Goal: Task Accomplishment & Management: Complete application form

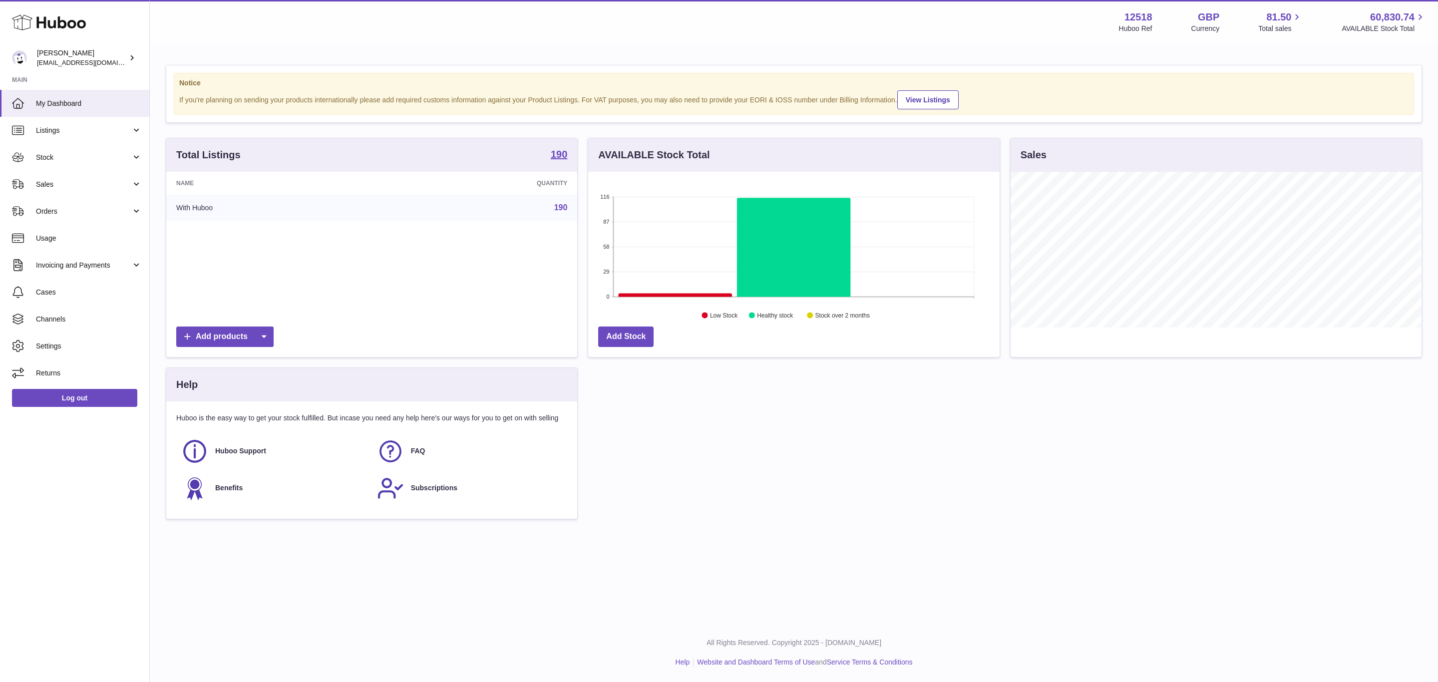
scroll to position [156, 410]
click at [67, 178] on link "Sales" at bounding box center [74, 184] width 149 height 27
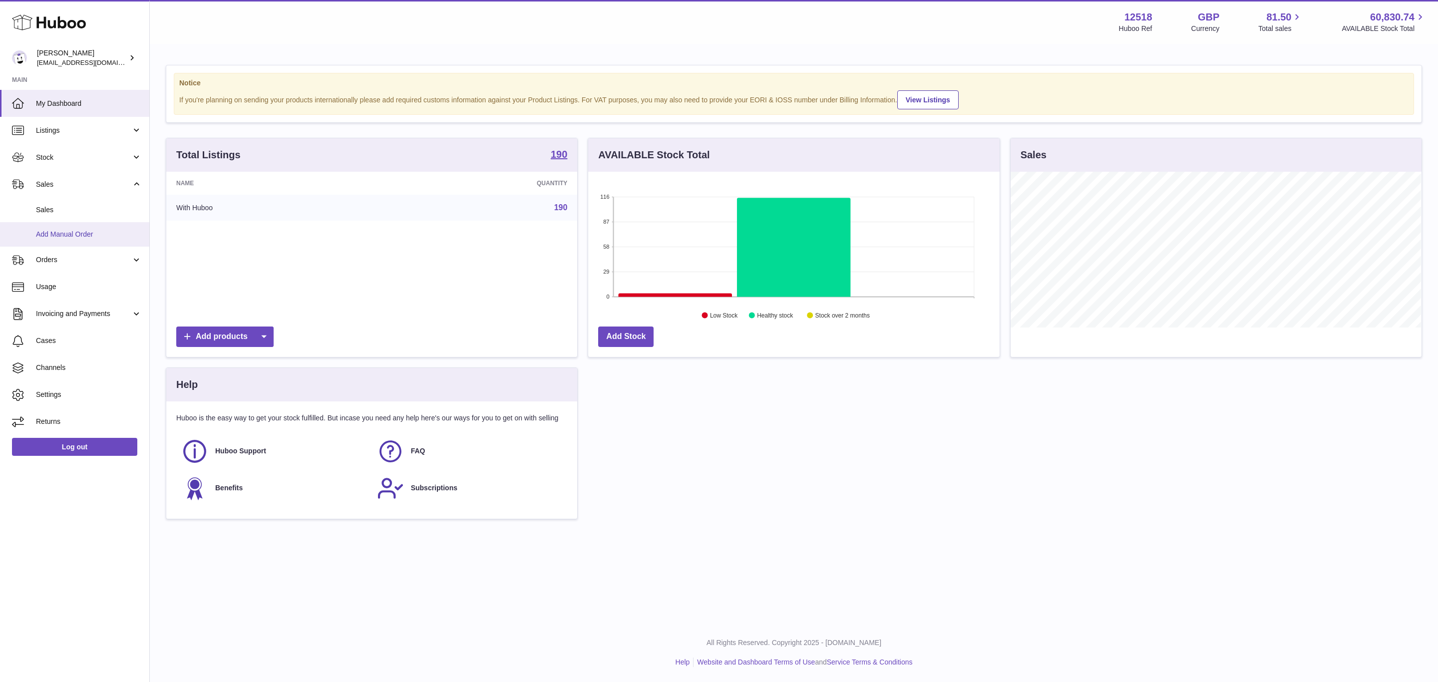
click at [85, 240] on link "Add Manual Order" at bounding box center [74, 234] width 149 height 24
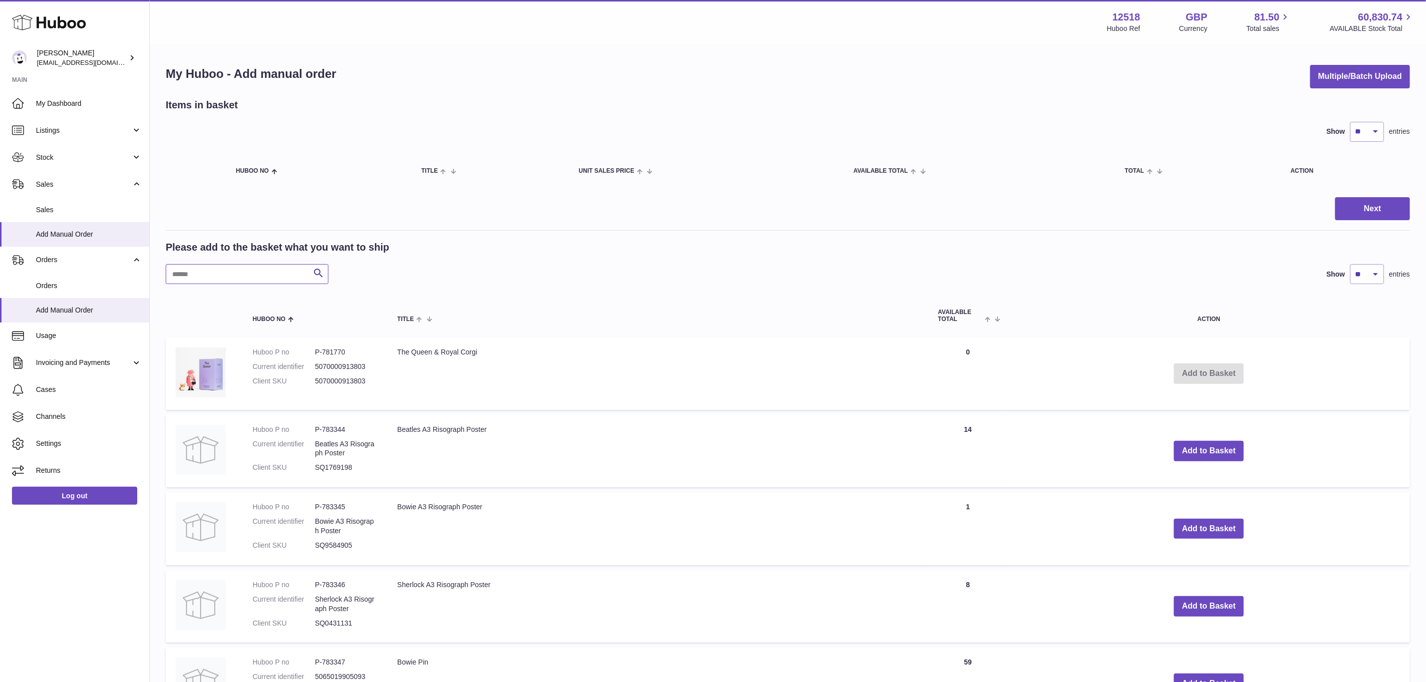
click at [197, 267] on input "text" at bounding box center [247, 274] width 163 height 20
paste input "**********"
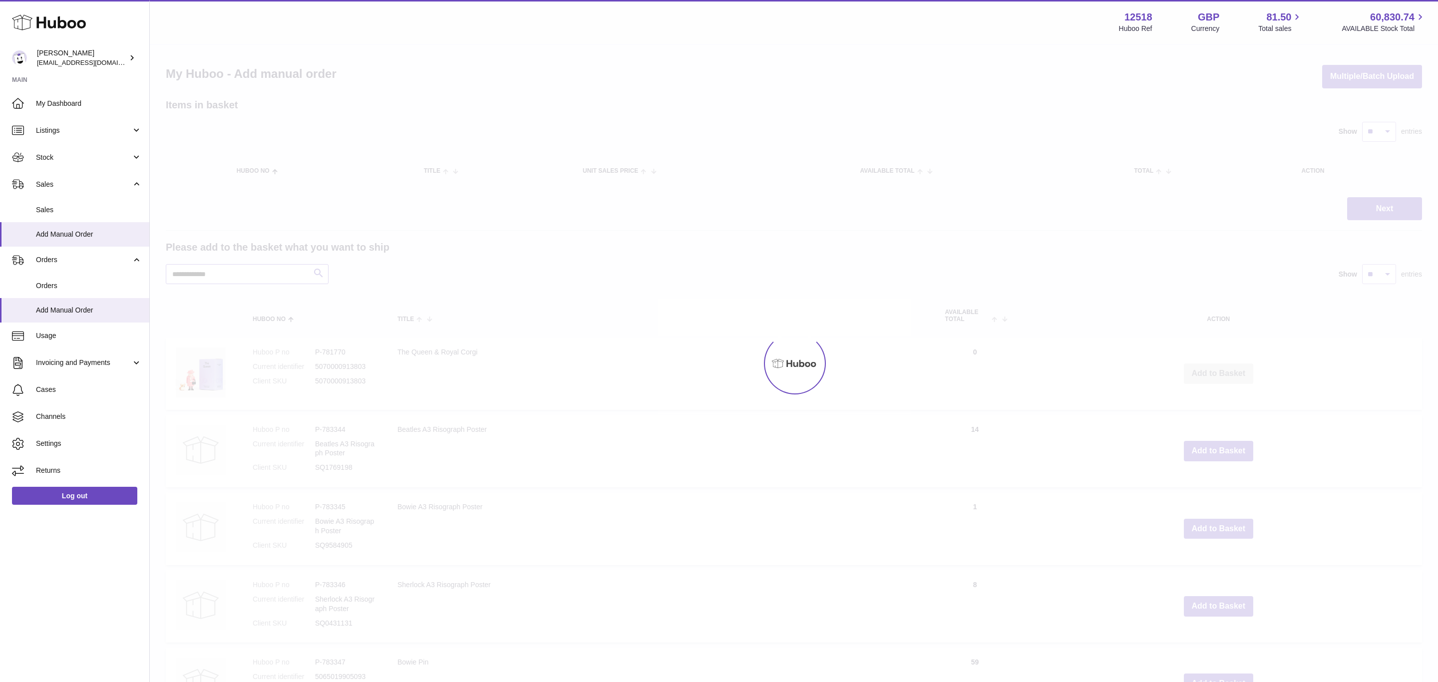
type input "**********"
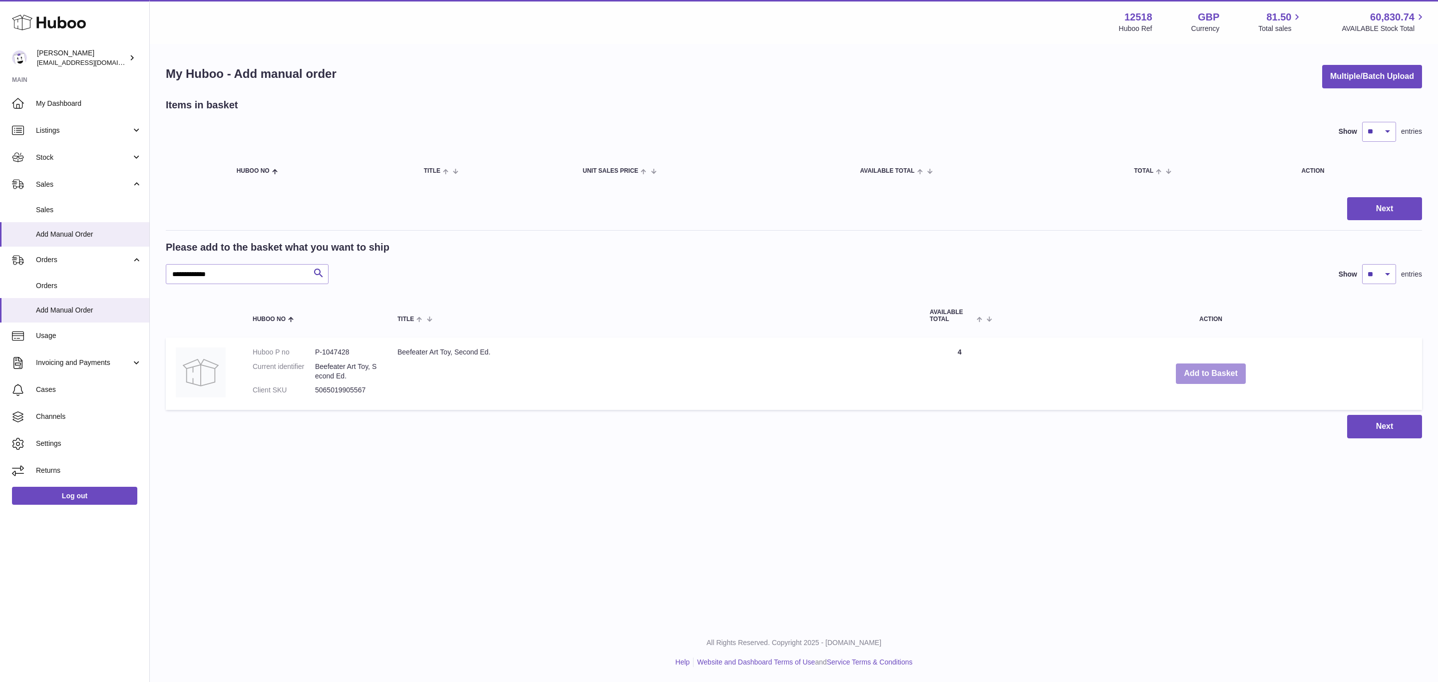
click at [1200, 378] on button "Add to Basket" at bounding box center [1211, 373] width 70 height 20
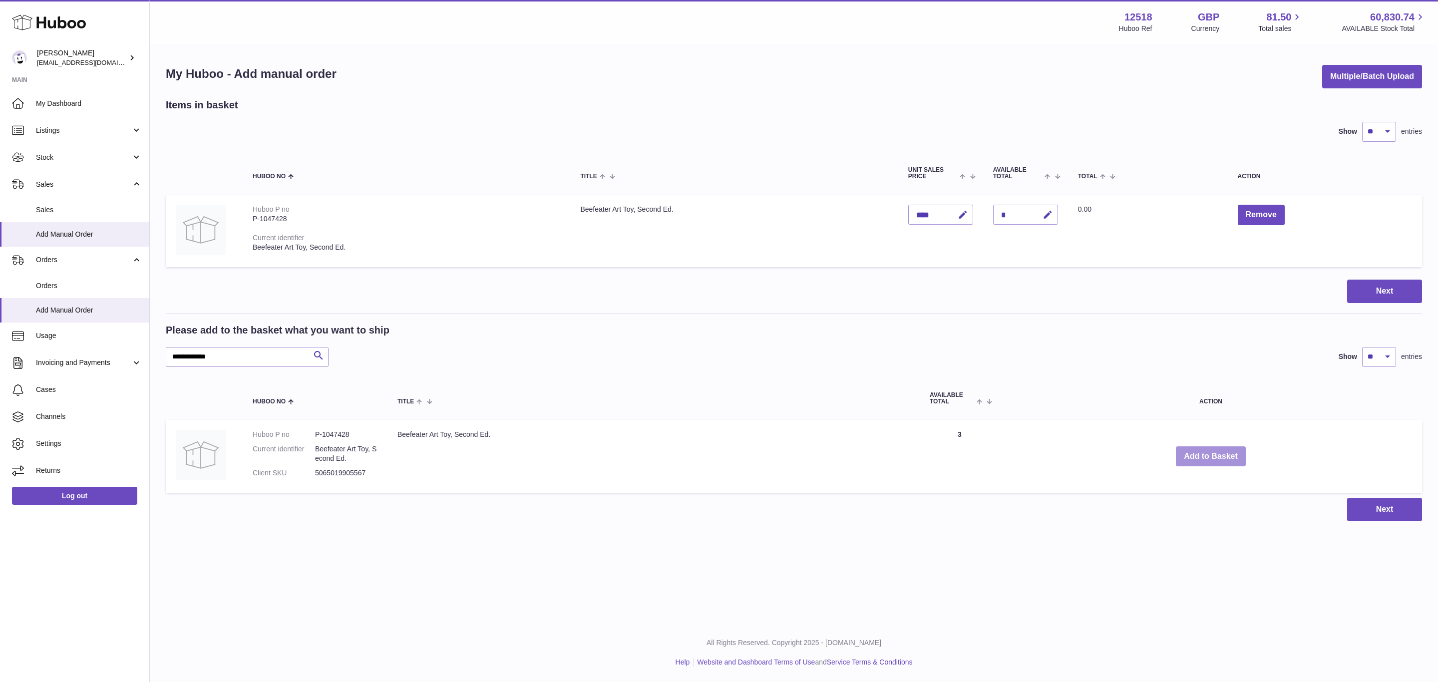
click at [1195, 448] on button "Add to Basket" at bounding box center [1211, 456] width 70 height 20
click at [1210, 459] on button "Add to Basket" at bounding box center [1211, 456] width 70 height 20
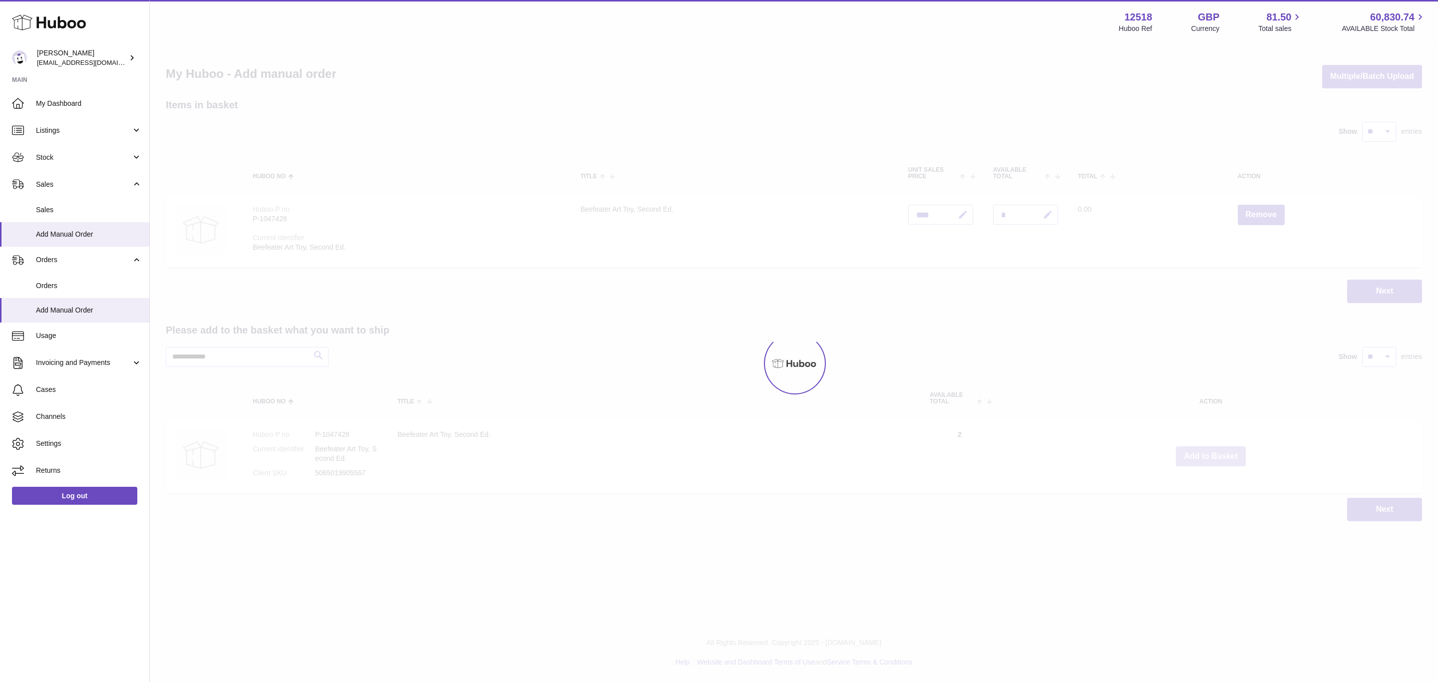
type input "*"
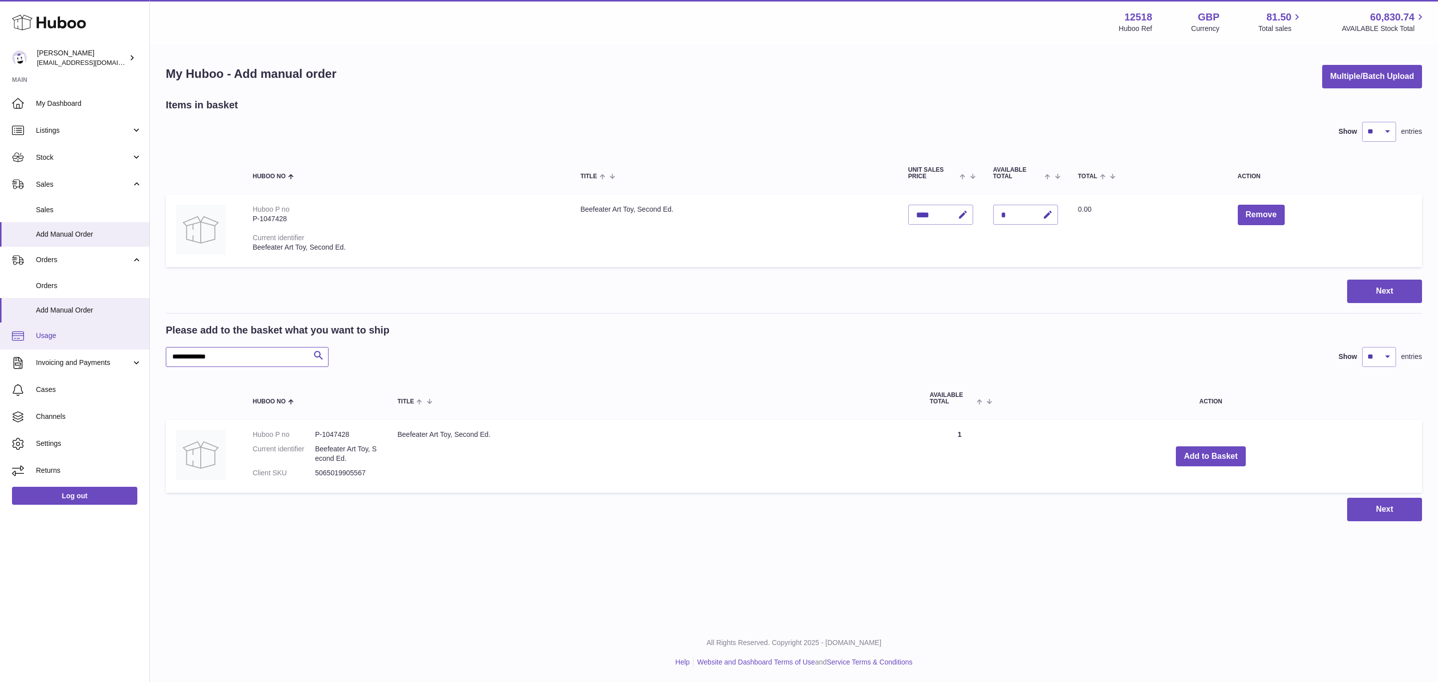
drag, startPoint x: 242, startPoint y: 347, endPoint x: 99, endPoint y: 346, distance: 142.3
click at [99, 346] on div "Huboo Caitlin Derer internalAdmin-12518@internal.huboo.com Main My Dashboard Li…" at bounding box center [719, 341] width 1438 height 682
paste input "text"
type input "**********"
click at [1194, 449] on button "Add to Basket" at bounding box center [1228, 456] width 70 height 20
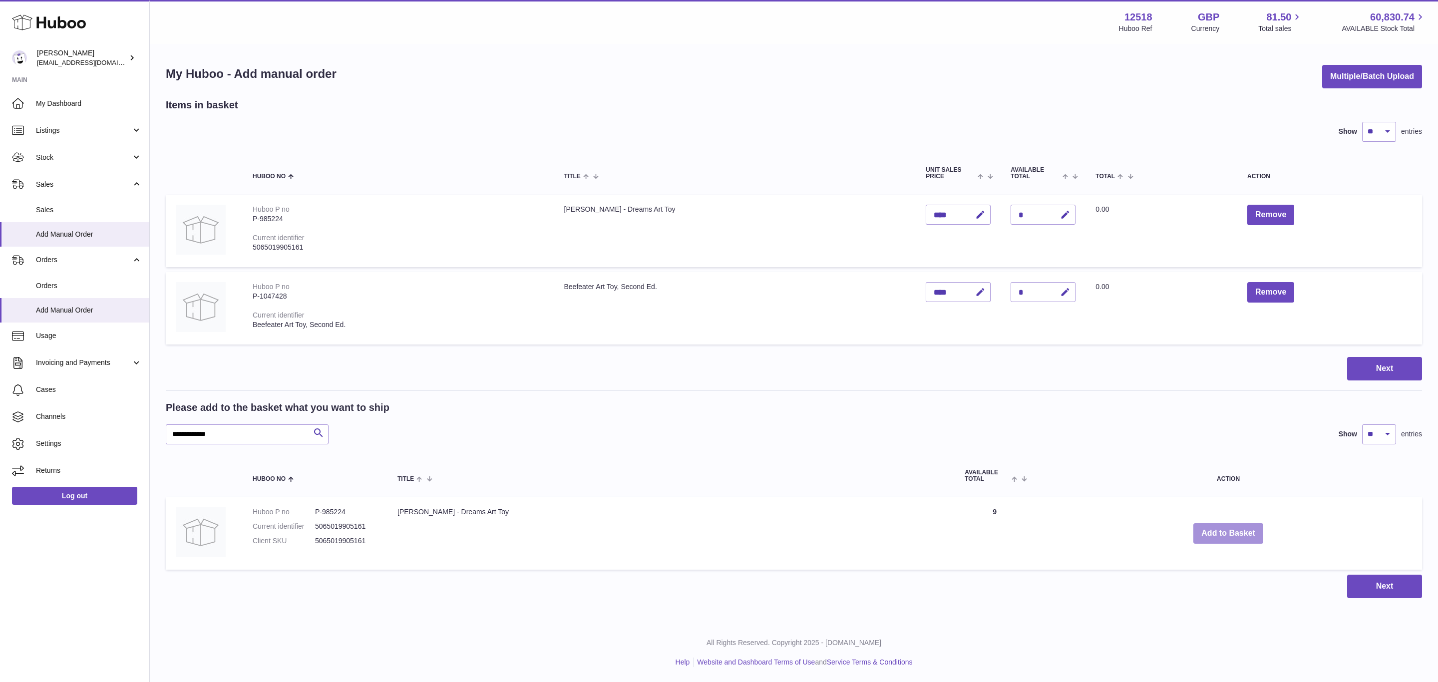
click at [1214, 529] on button "Add to Basket" at bounding box center [1228, 533] width 70 height 20
click at [1213, 538] on button "Add to Basket" at bounding box center [1228, 533] width 70 height 20
click at [1210, 533] on button "Add to Basket" at bounding box center [1228, 533] width 70 height 20
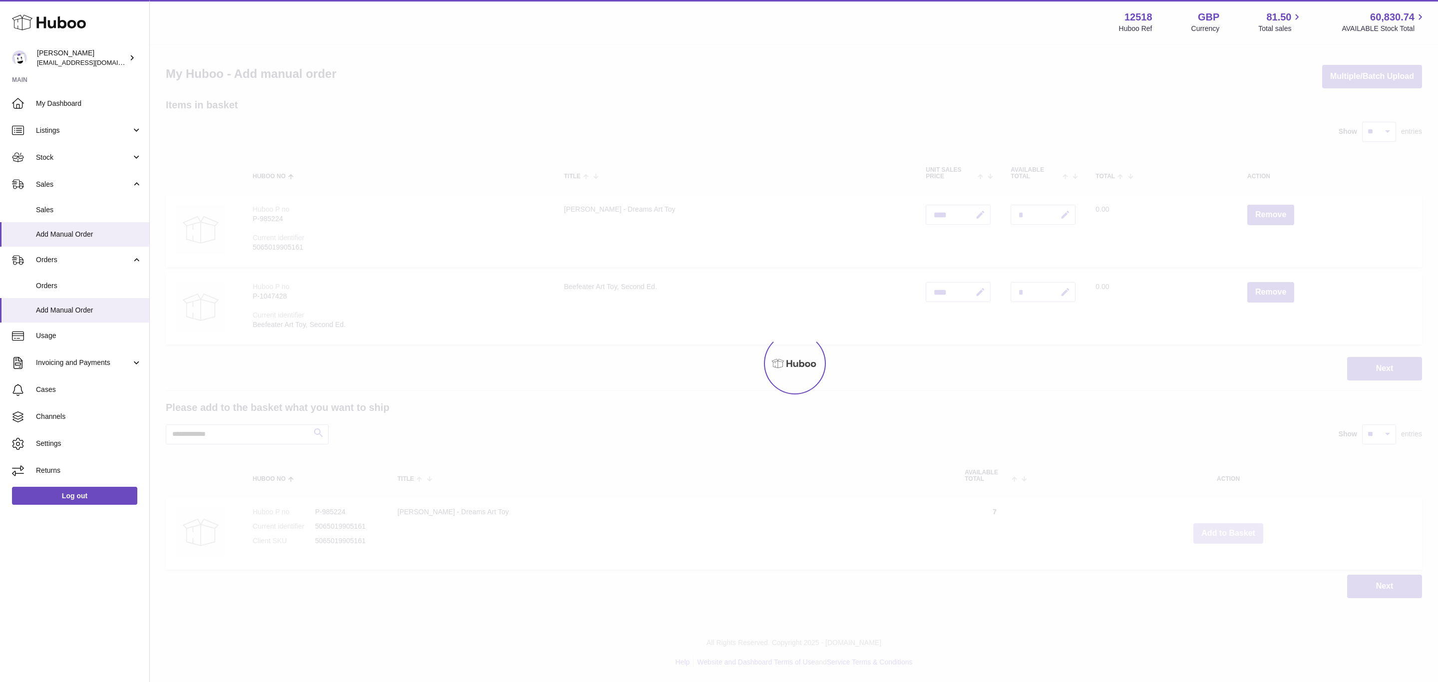
type input "*"
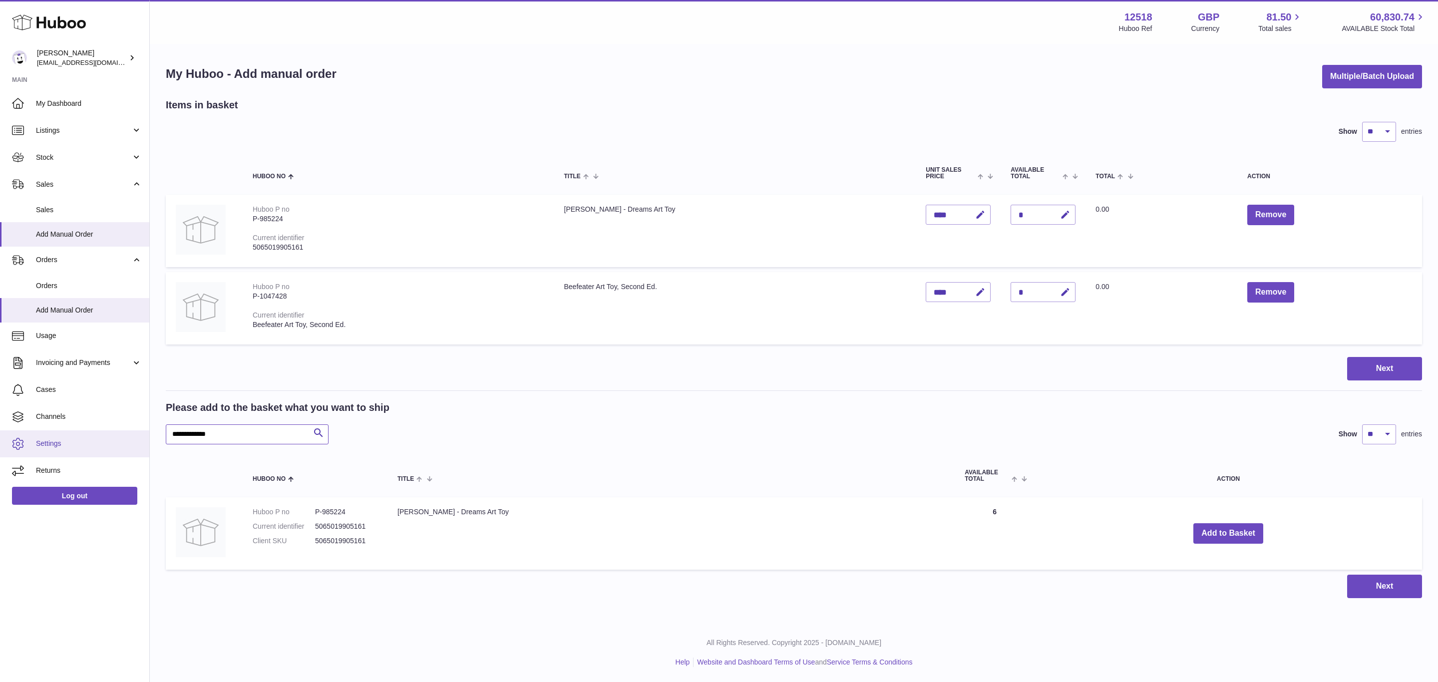
drag, startPoint x: 237, startPoint y: 430, endPoint x: 106, endPoint y: 430, distance: 130.3
click at [106, 430] on div "Huboo Caitlin Derer internalAdmin-12518@internal.huboo.com Main My Dashboard Li…" at bounding box center [719, 341] width 1438 height 682
paste input "text"
type input "**********"
click at [1219, 535] on button "Add to Basket" at bounding box center [1237, 533] width 70 height 20
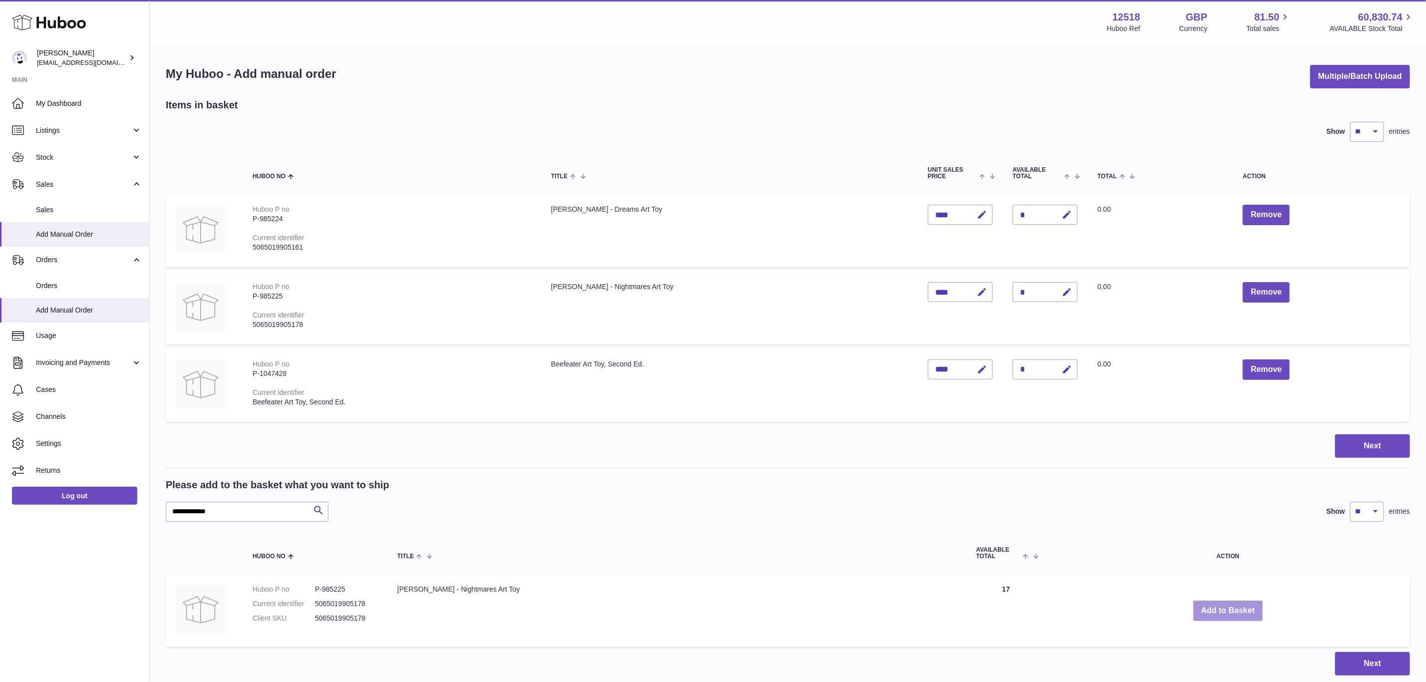
click at [1195, 617] on button "Add to Basket" at bounding box center [1228, 610] width 70 height 20
click at [1205, 606] on button "Add to Basket" at bounding box center [1228, 610] width 70 height 20
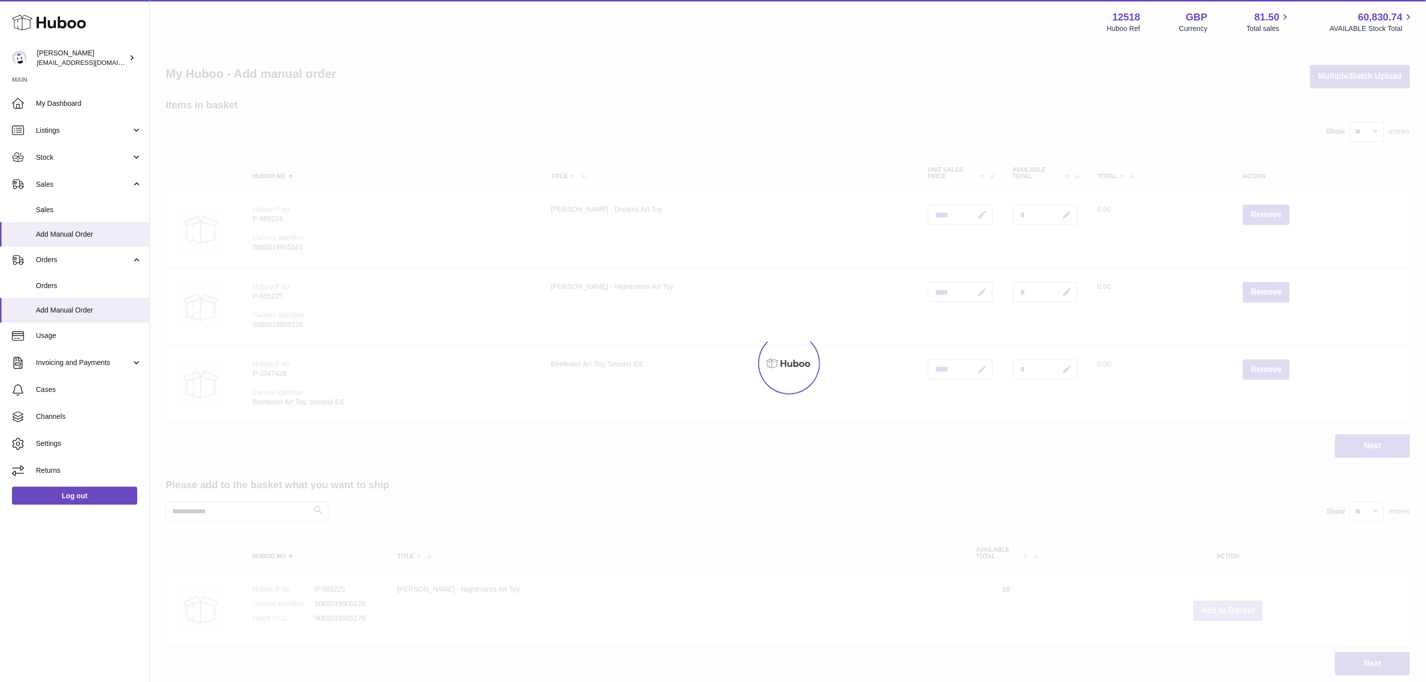
type input "*"
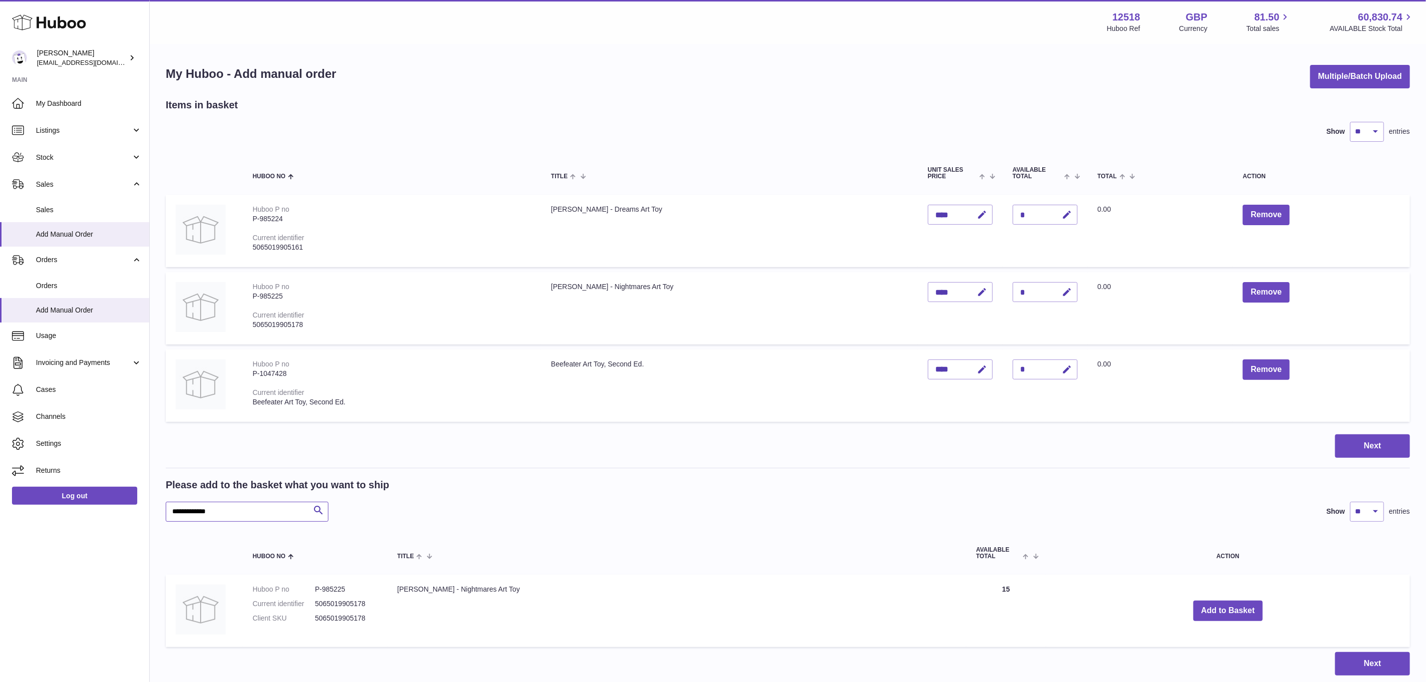
drag, startPoint x: 233, startPoint y: 512, endPoint x: 117, endPoint y: 507, distance: 115.9
click at [117, 507] on div "Huboo Caitlin Derer internalAdmin-12518@internal.huboo.com Main My Dashboard Li…" at bounding box center [713, 377] width 1426 height 754
paste input "text"
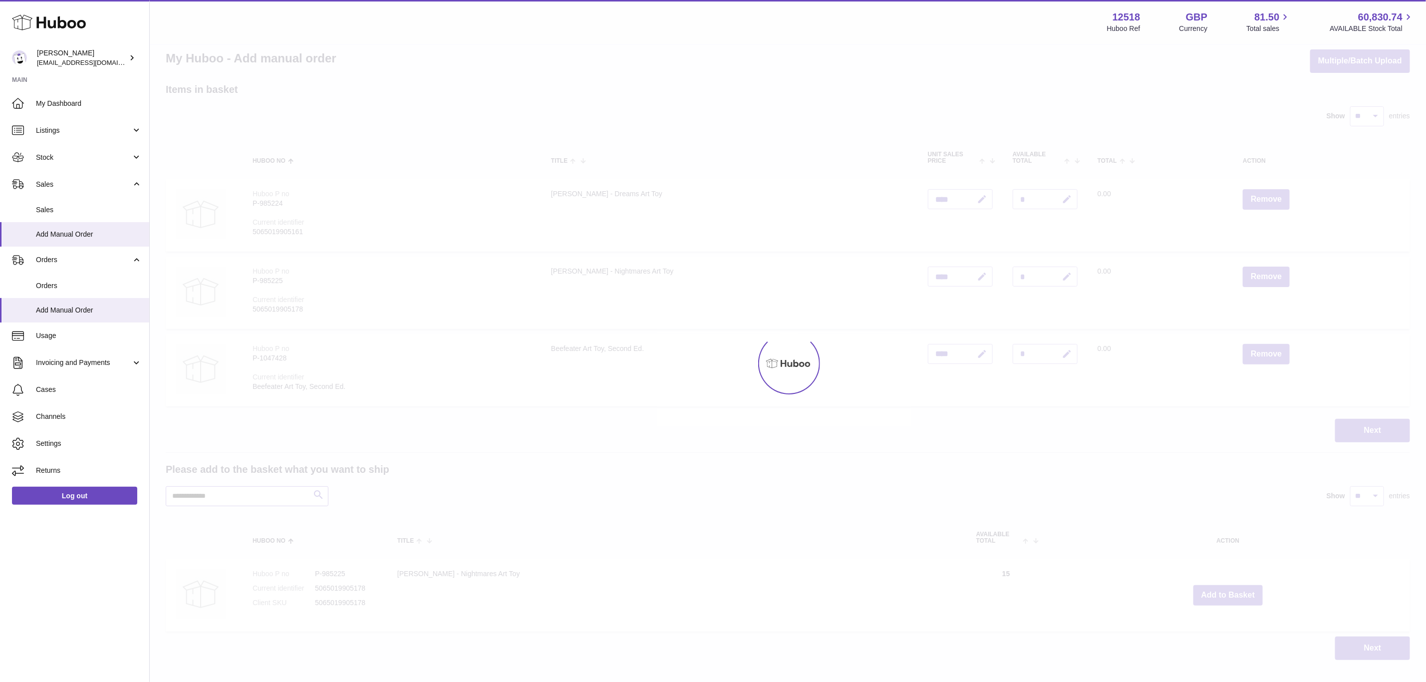
scroll to position [69, 0]
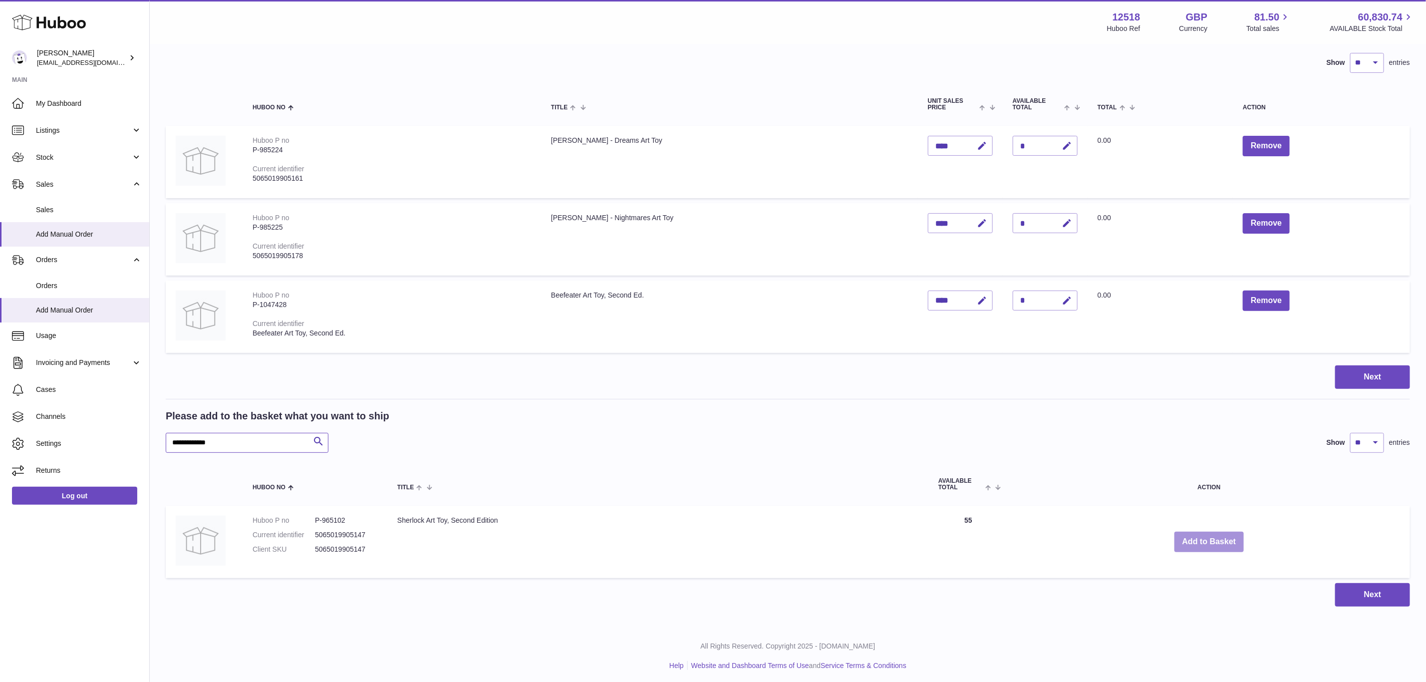
type input "**********"
click at [1187, 539] on button "Add to Basket" at bounding box center [1210, 542] width 70 height 20
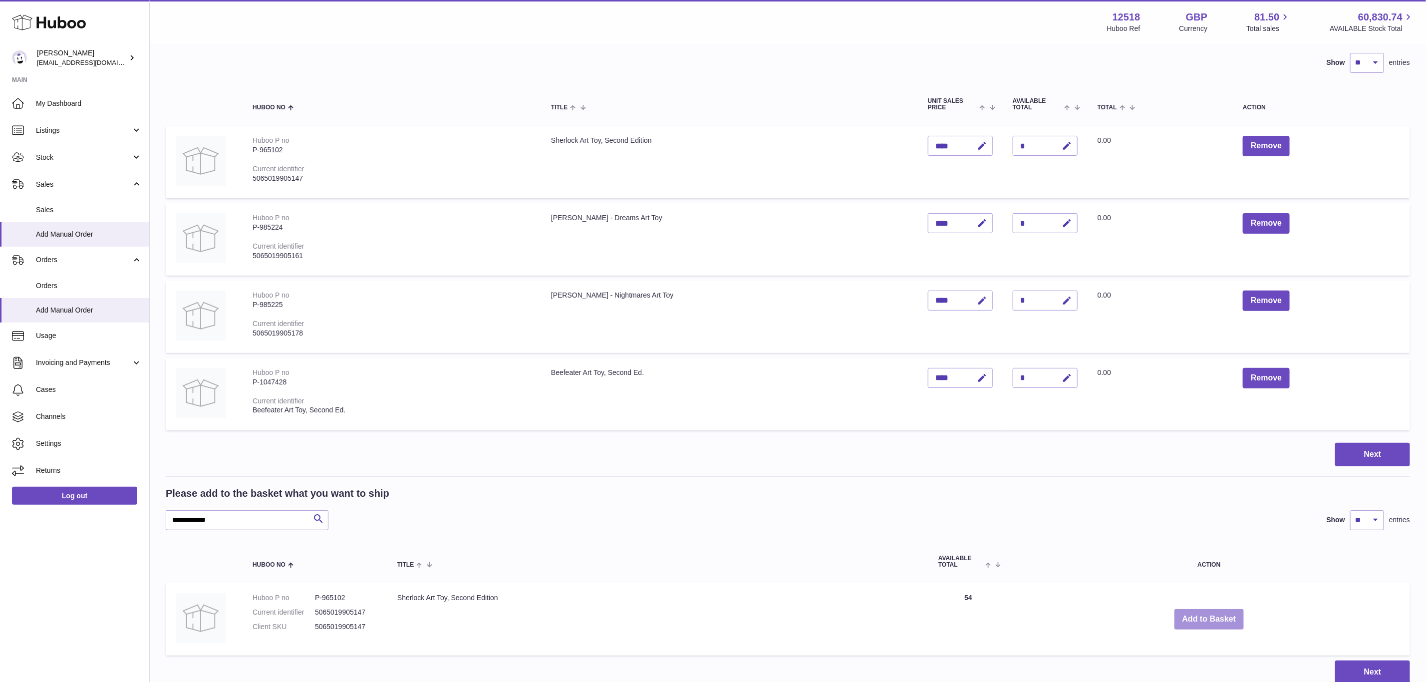
click at [1204, 611] on button "Add to Basket" at bounding box center [1210, 619] width 70 height 20
click at [1207, 619] on button "Add to Basket" at bounding box center [1210, 619] width 70 height 20
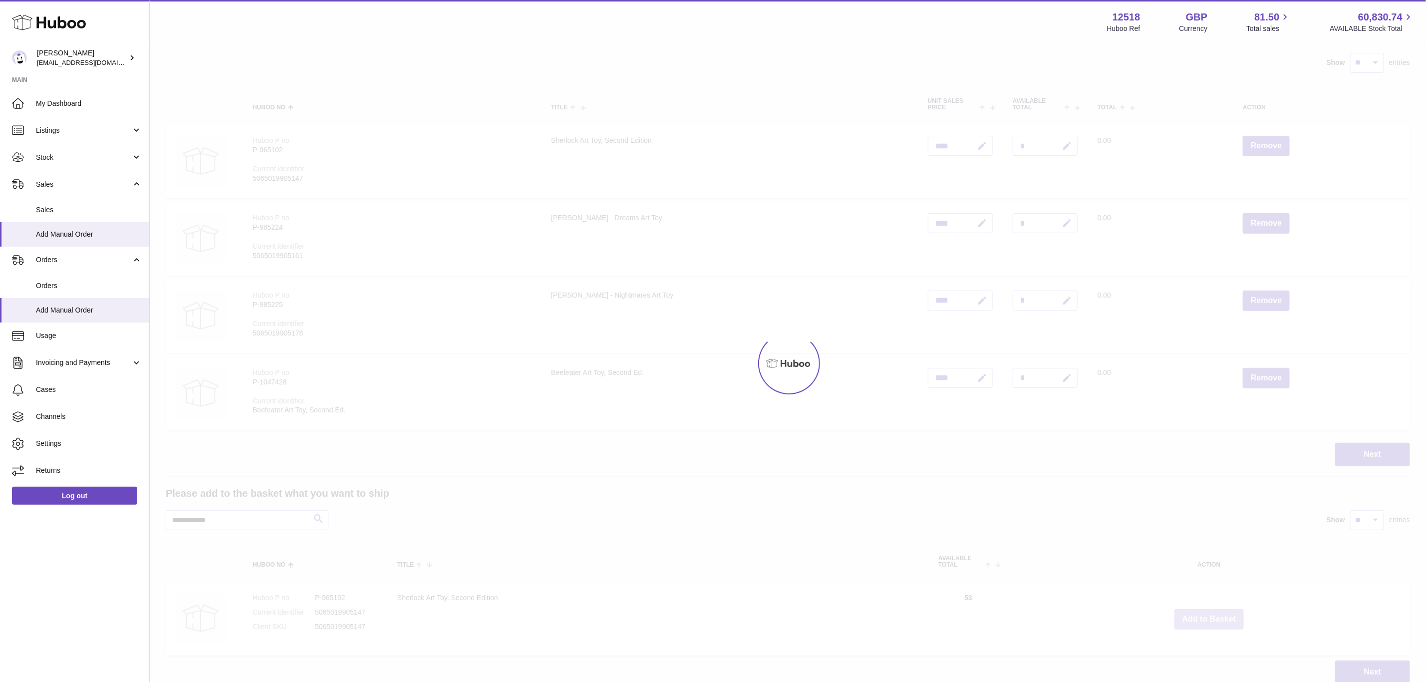
type input "*"
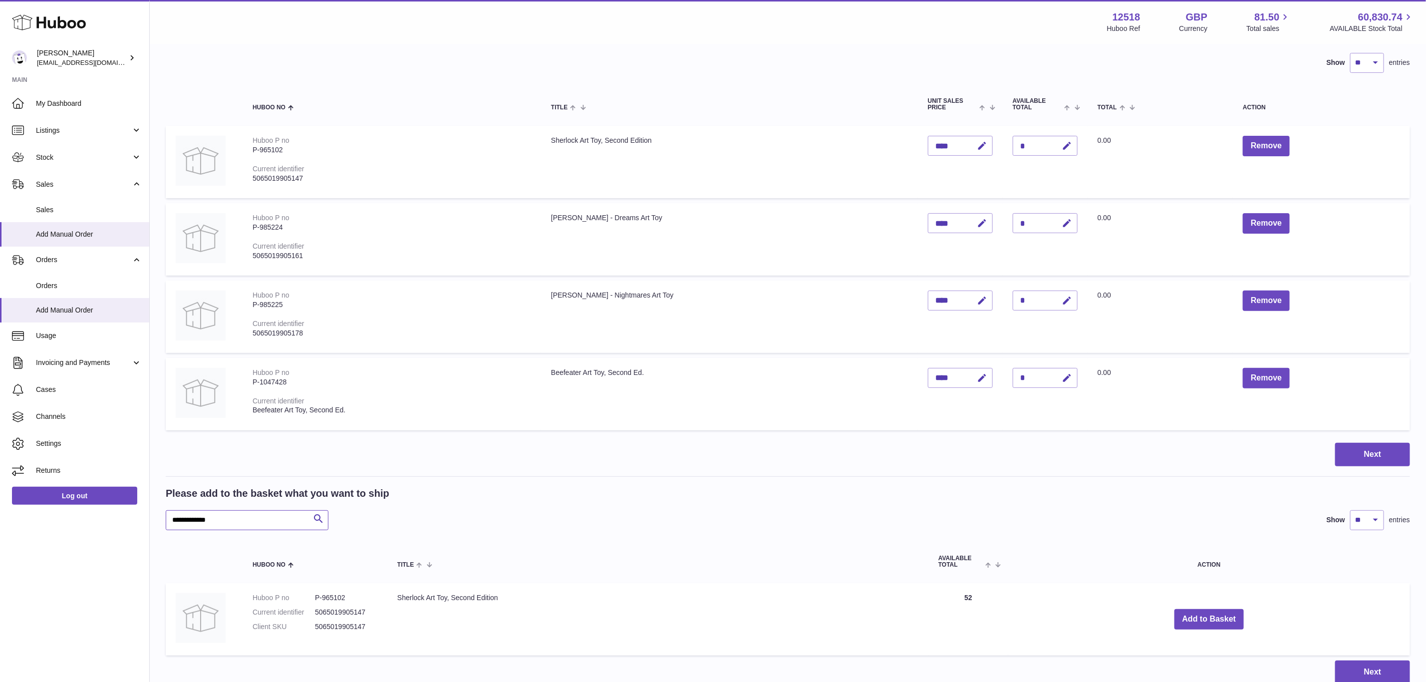
drag, startPoint x: 150, startPoint y: 527, endPoint x: 134, endPoint y: 529, distance: 16.6
click at [134, 529] on div "Huboo Caitlin Derer internalAdmin-12518@internal.huboo.com Main My Dashboard Li…" at bounding box center [713, 346] width 1426 height 831
paste input "text"
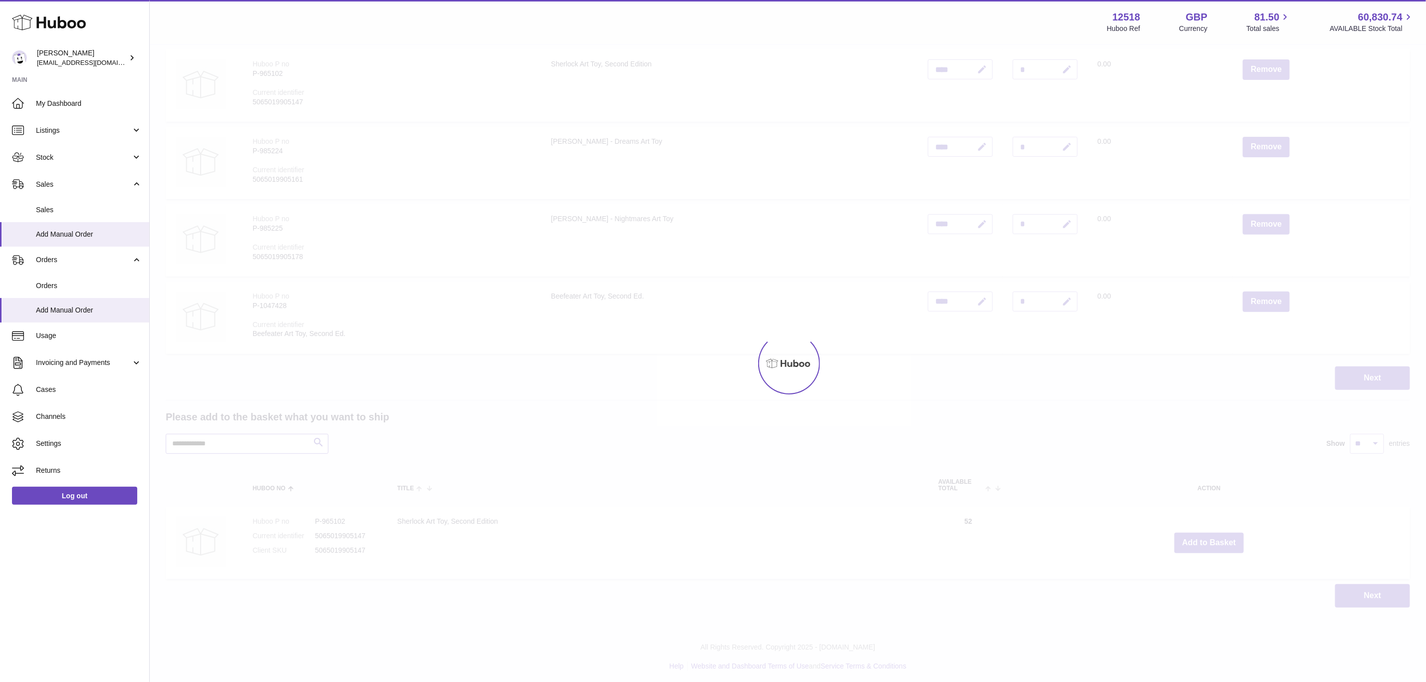
scroll to position [146, 0]
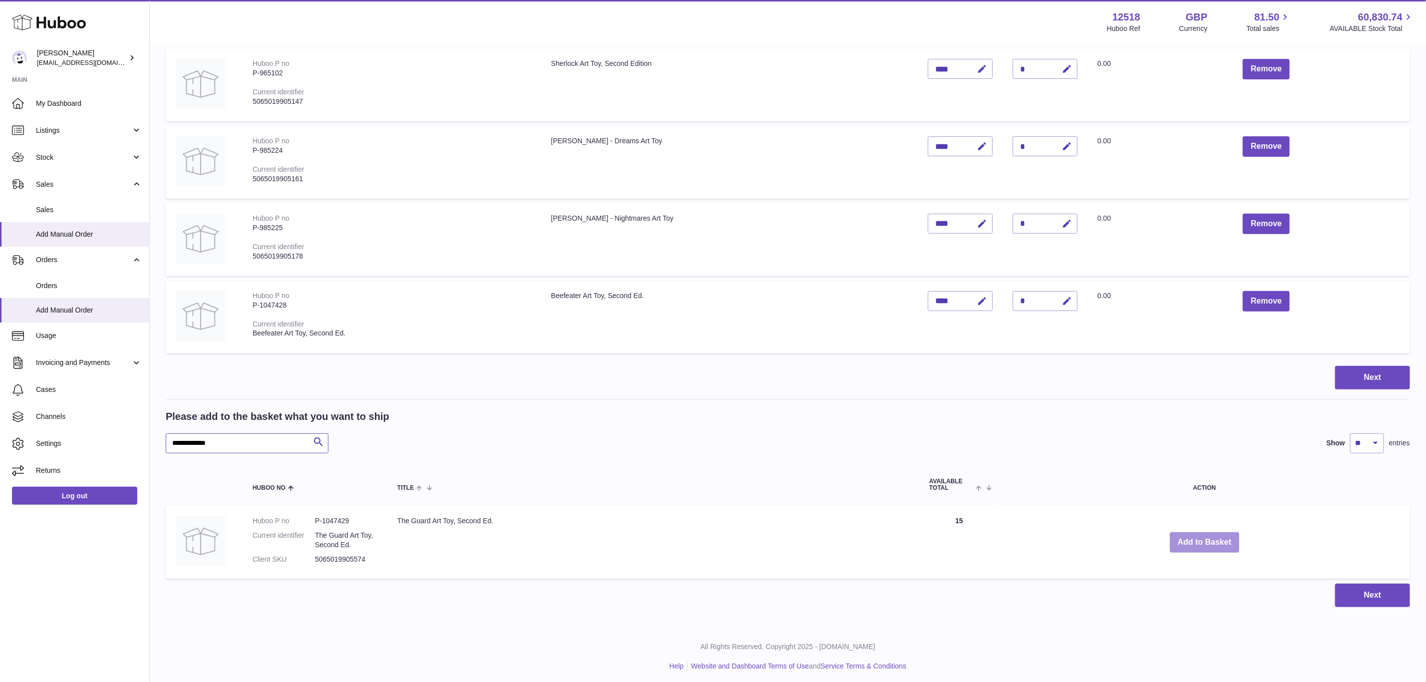
type input "**********"
click at [1195, 535] on button "Add to Basket" at bounding box center [1205, 542] width 70 height 20
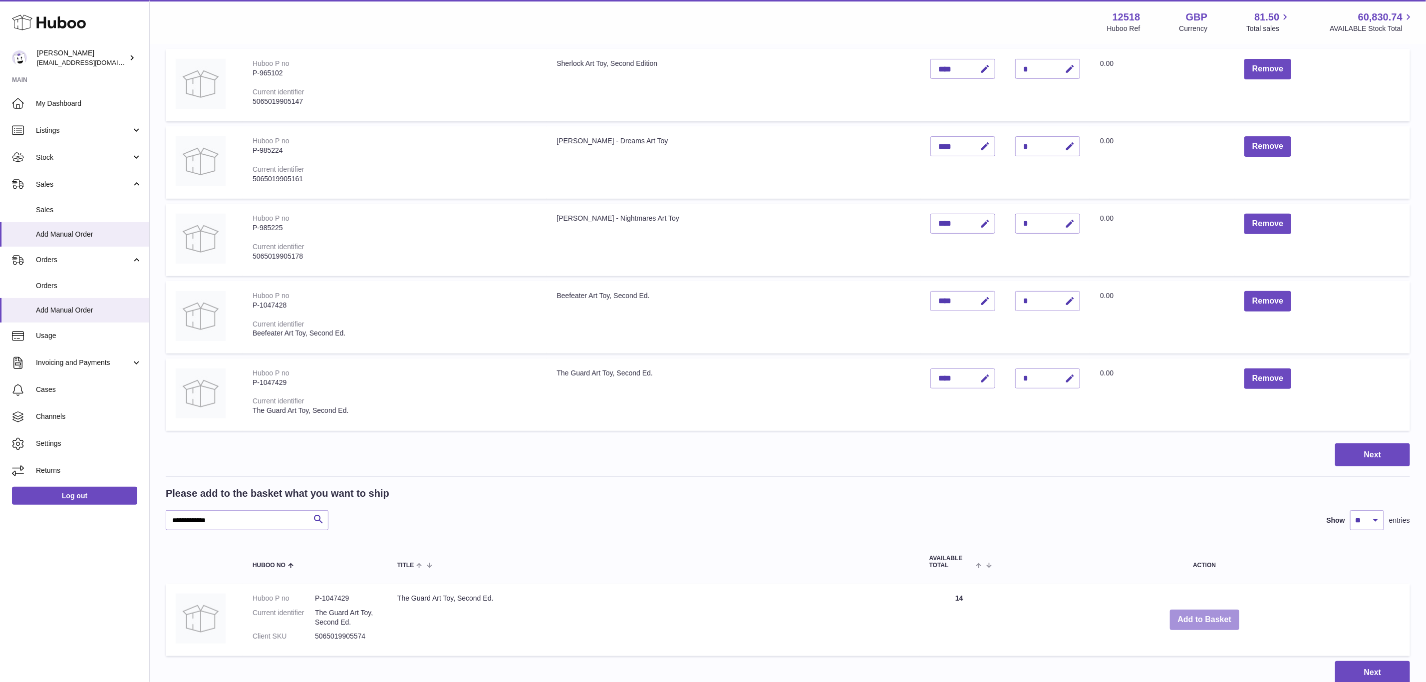
click at [1212, 624] on button "Add to Basket" at bounding box center [1205, 619] width 70 height 20
click at [1201, 614] on button "Add to Basket" at bounding box center [1205, 619] width 70 height 20
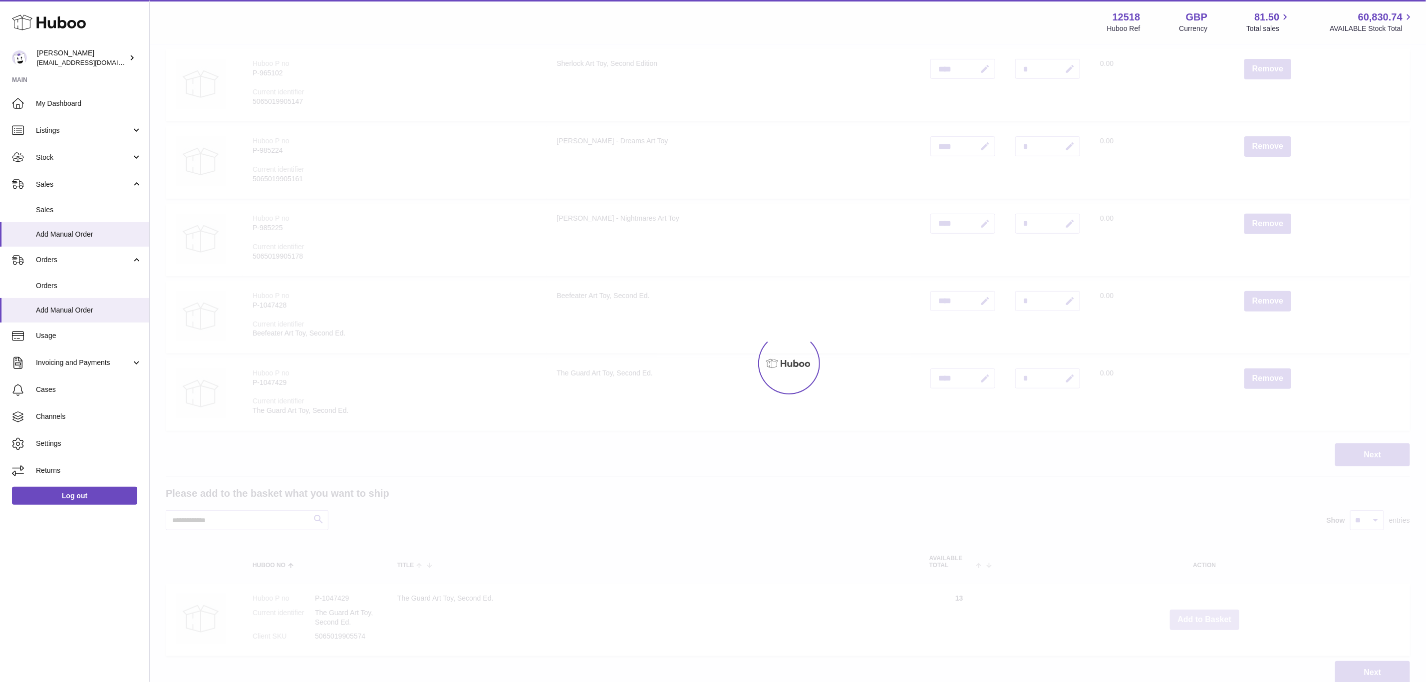
type input "*"
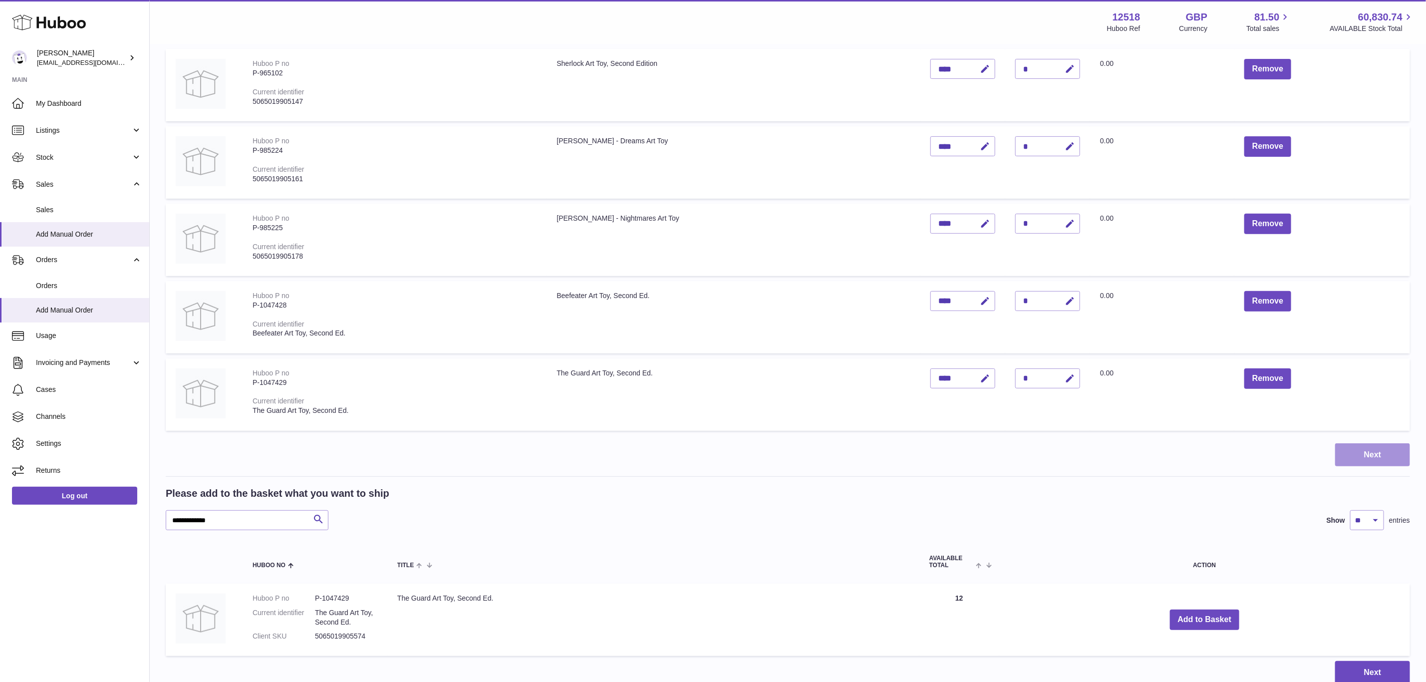
click at [1380, 445] on button "Next" at bounding box center [1372, 454] width 75 height 23
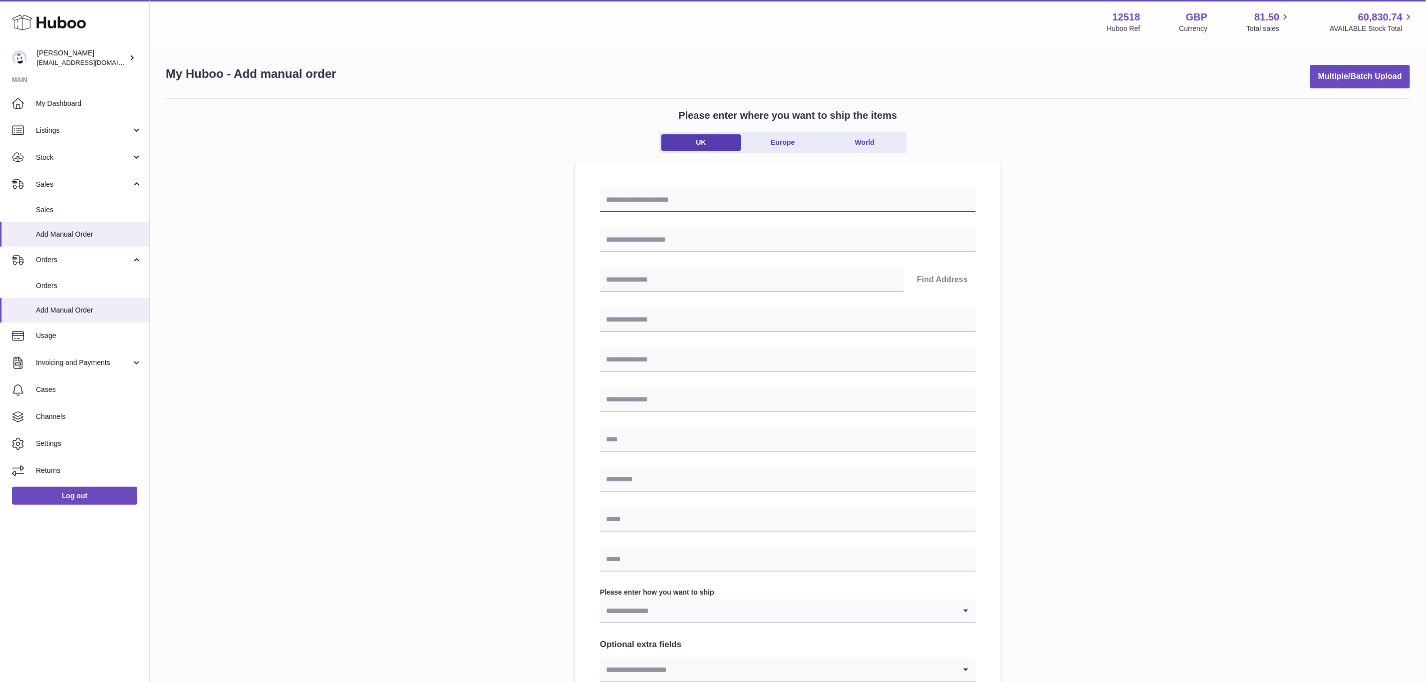
click at [653, 200] on input "text" at bounding box center [788, 200] width 376 height 24
paste input "**********"
type input "**********"
drag, startPoint x: 642, startPoint y: 232, endPoint x: 650, endPoint y: 259, distance: 28.1
click at [642, 232] on input "text" at bounding box center [788, 240] width 376 height 24
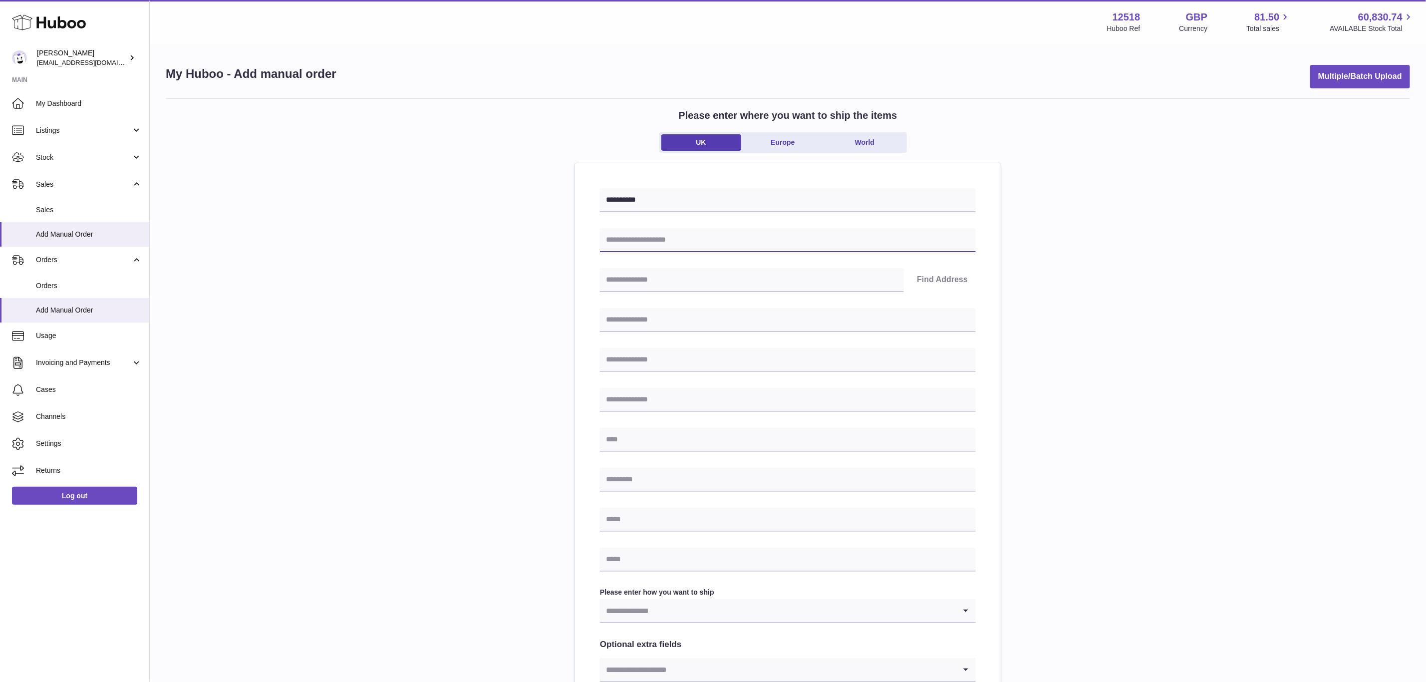
paste input "**********"
type input "**********"
drag, startPoint x: 647, startPoint y: 310, endPoint x: 648, endPoint y: 327, distance: 16.5
click at [647, 310] on input "text" at bounding box center [788, 320] width 376 height 24
paste input "**********"
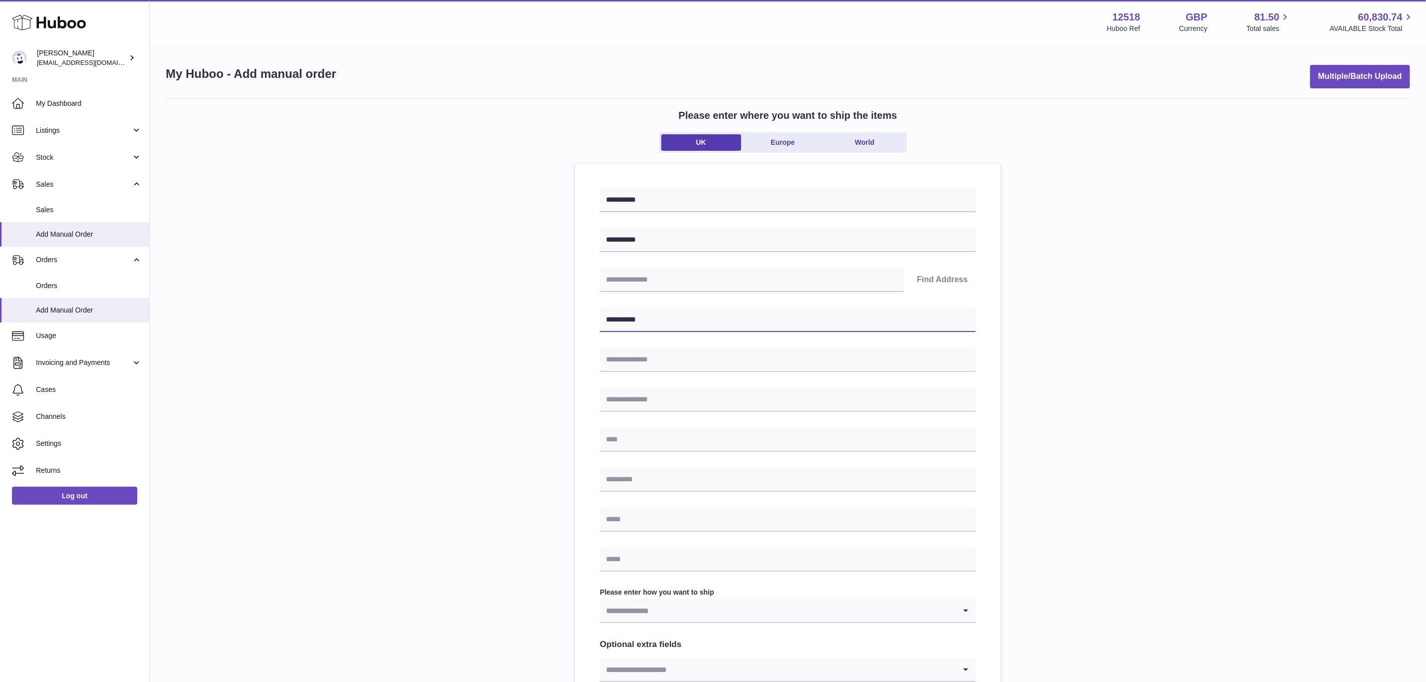
type input "**********"
click at [638, 436] on input "text" at bounding box center [788, 440] width 376 height 24
paste input "**********"
type input "**********"
click at [635, 472] on input "text" at bounding box center [788, 480] width 376 height 24
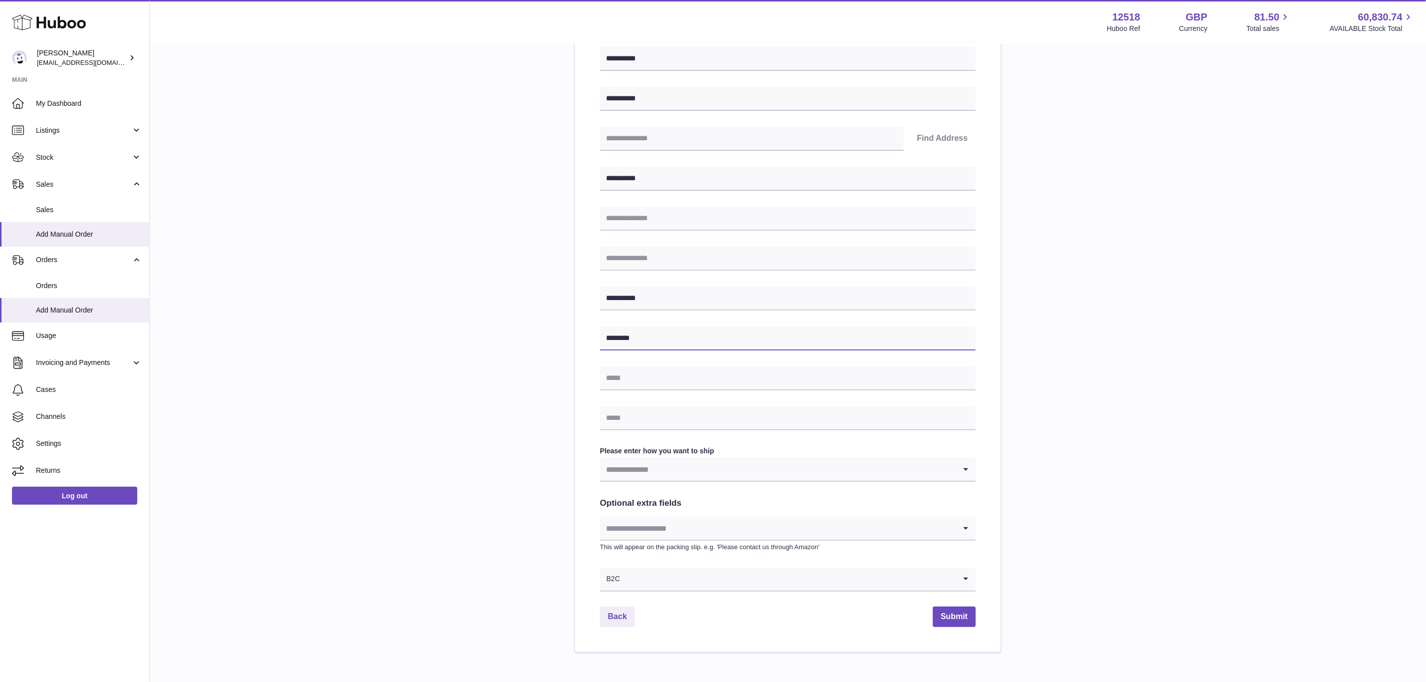
scroll to position [191, 0]
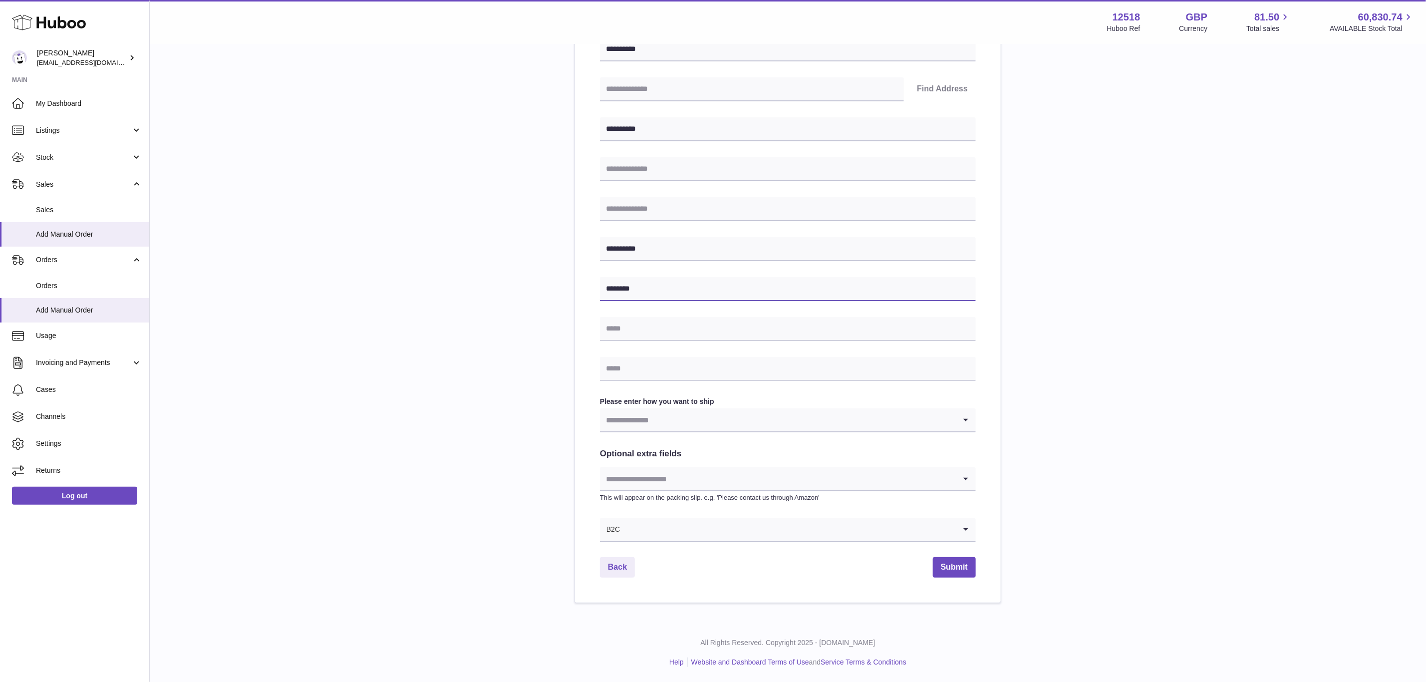
type input "********"
click at [628, 532] on input "Search for option" at bounding box center [787, 529] width 335 height 23
click at [624, 571] on li "B2B" at bounding box center [787, 577] width 375 height 20
click at [631, 413] on input "Search for option" at bounding box center [778, 419] width 356 height 23
click at [644, 465] on li "Business to Business" at bounding box center [787, 467] width 375 height 20
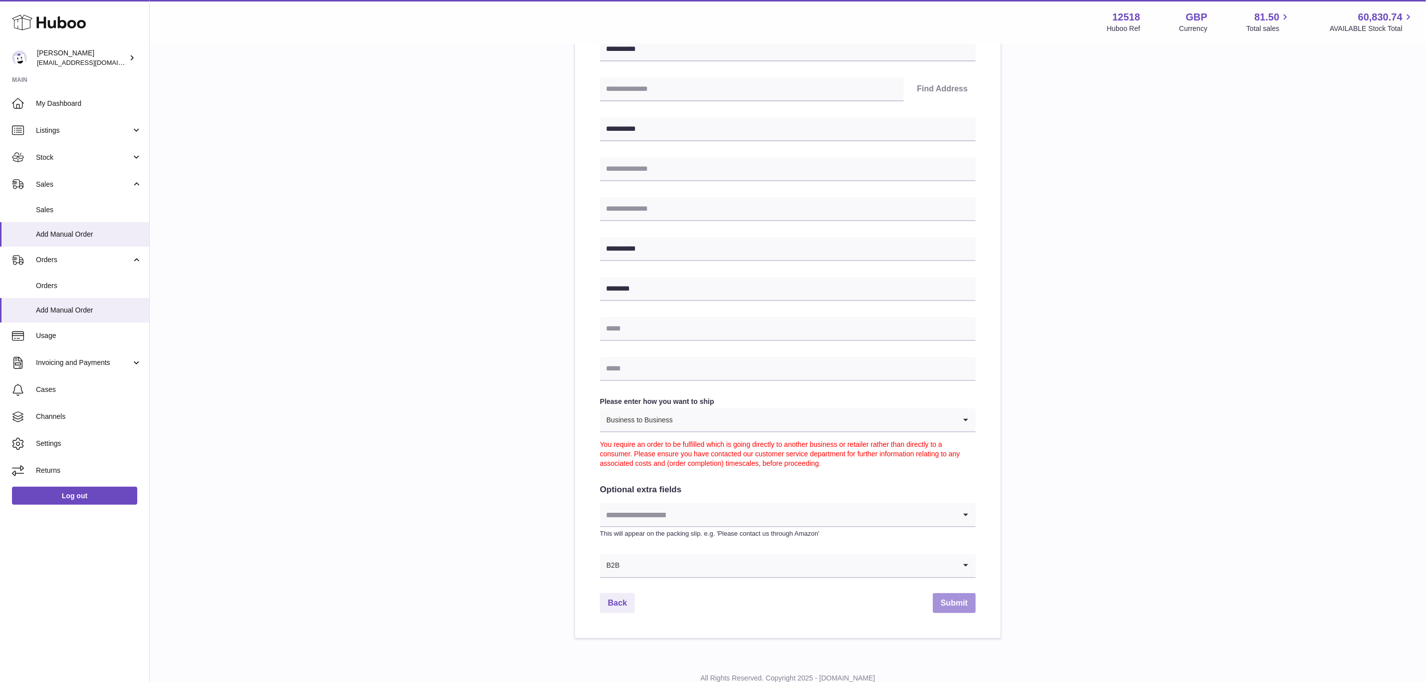
click at [951, 605] on button "Submit" at bounding box center [954, 603] width 43 height 20
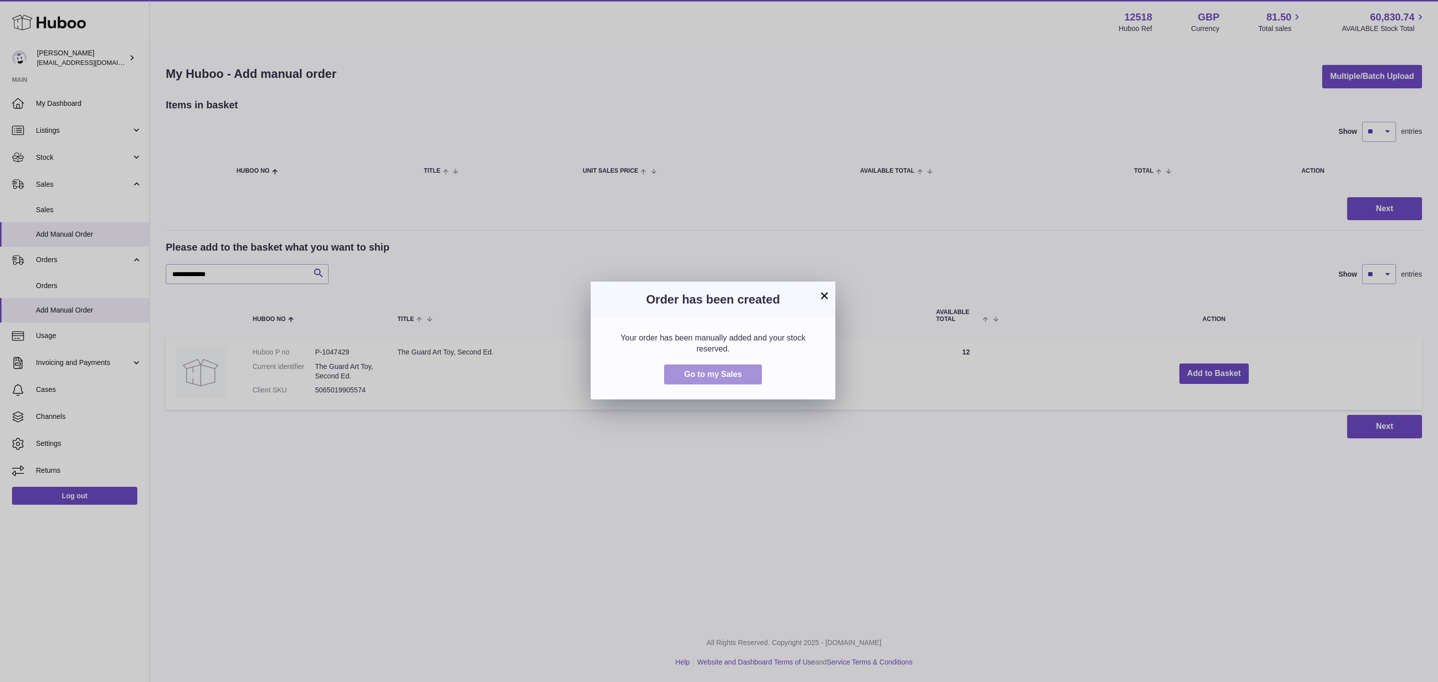
click at [707, 373] on span "Go to my Sales" at bounding box center [713, 374] width 58 height 8
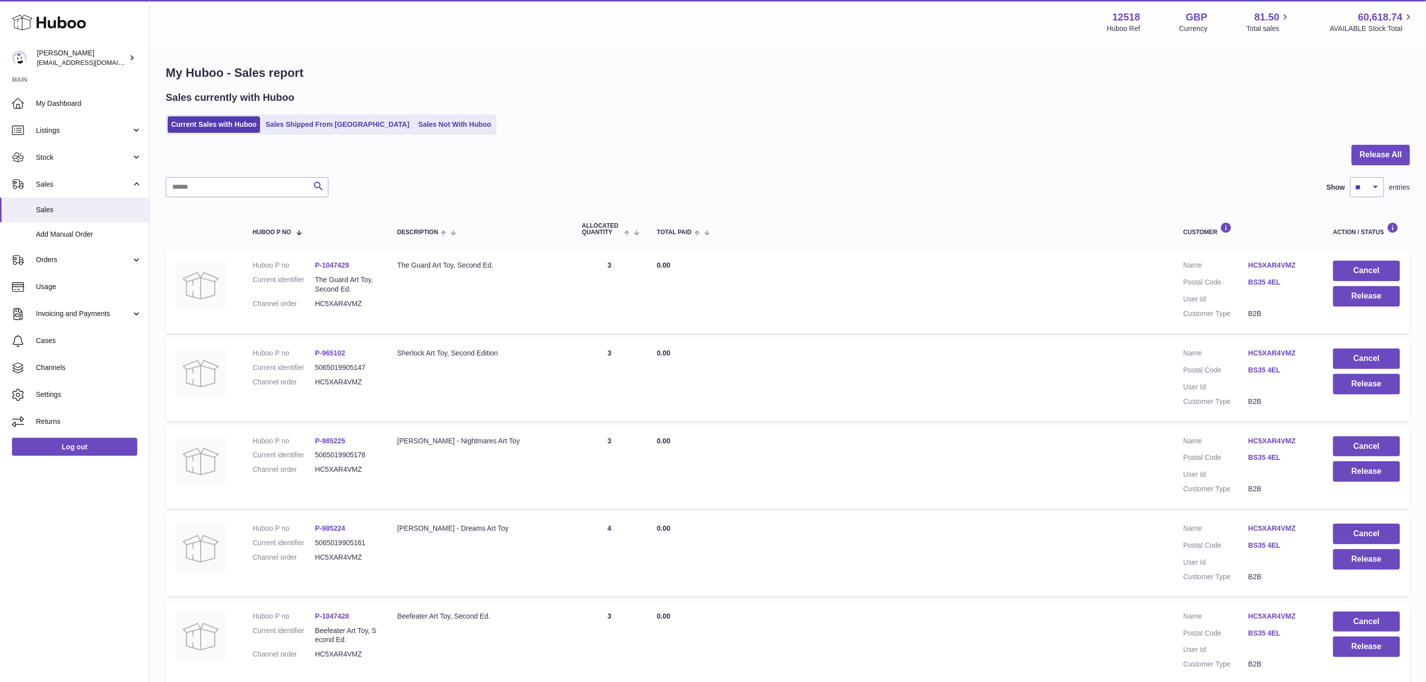
click at [1363, 283] on td "Cancel Release" at bounding box center [1366, 292] width 87 height 83
click at [1361, 293] on button "Release" at bounding box center [1366, 296] width 67 height 20
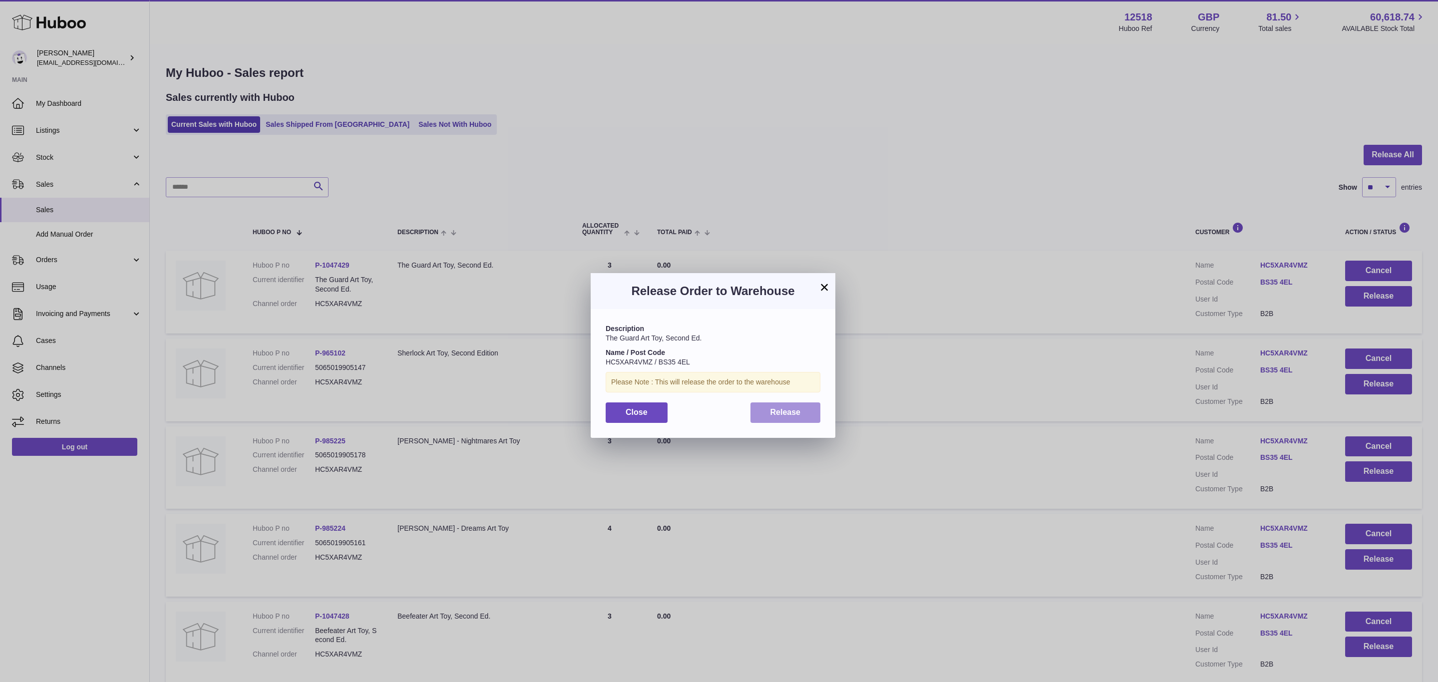
click at [787, 415] on span "Release" at bounding box center [785, 412] width 30 height 8
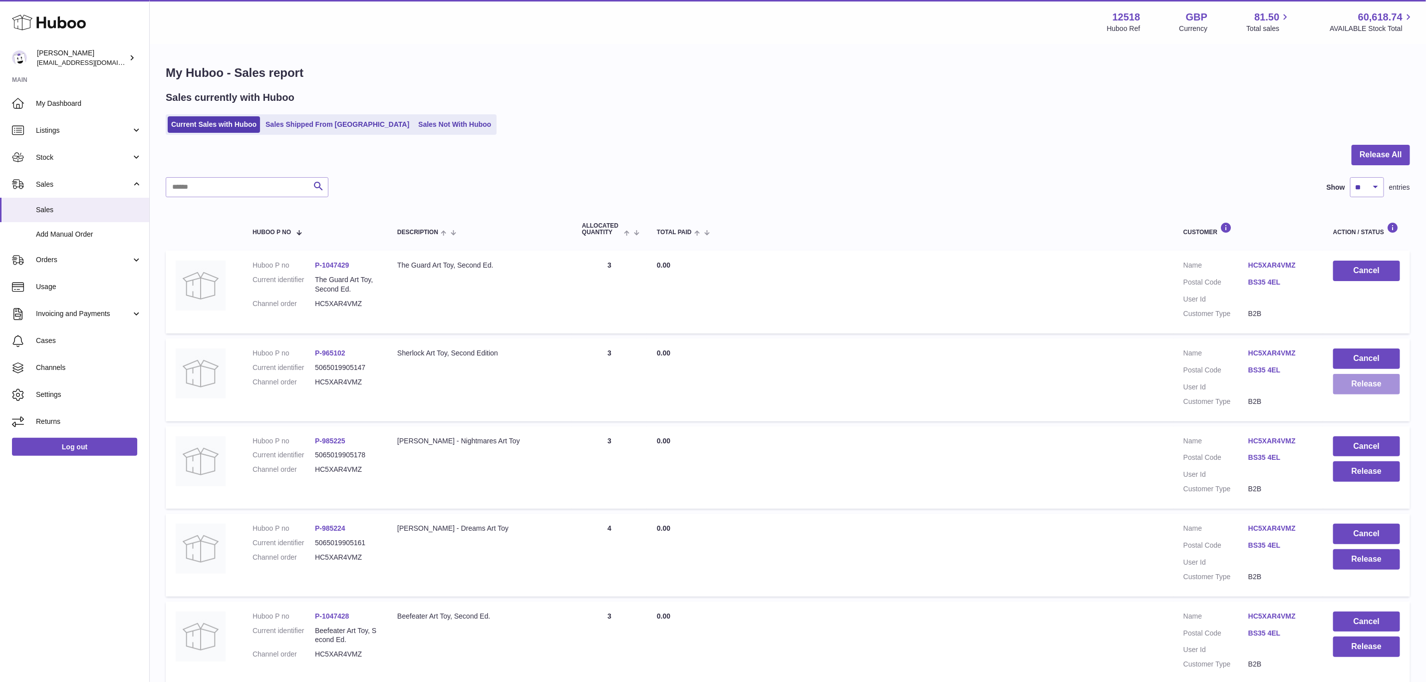
click at [1372, 385] on button "Release" at bounding box center [1366, 384] width 67 height 20
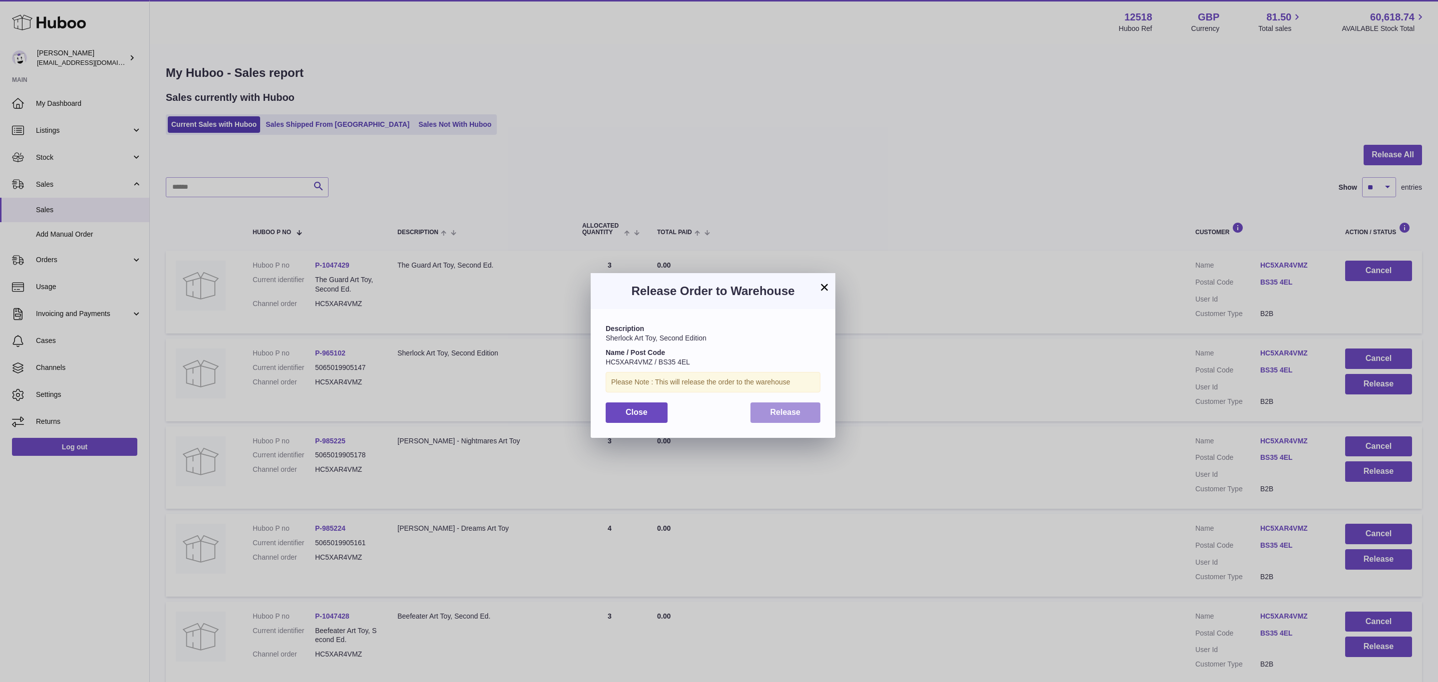
click at [794, 415] on span "Release" at bounding box center [785, 412] width 30 height 8
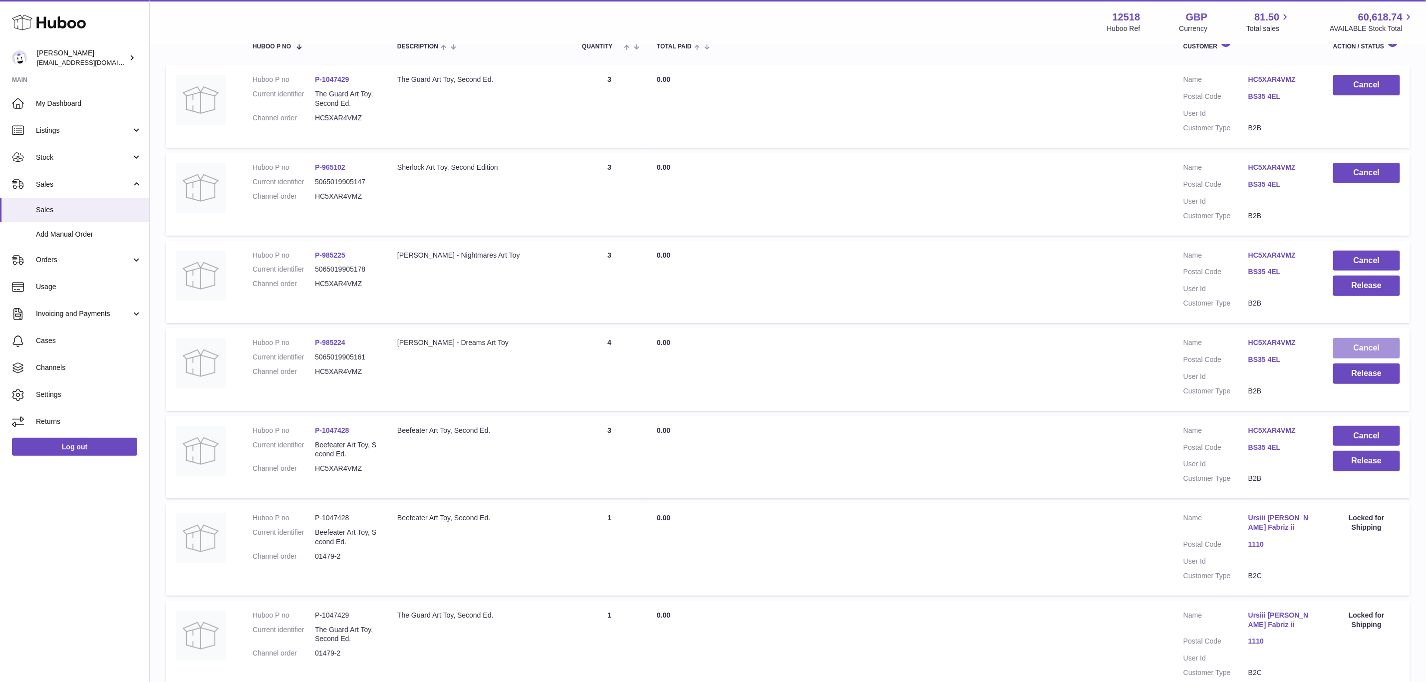
scroll to position [225, 0]
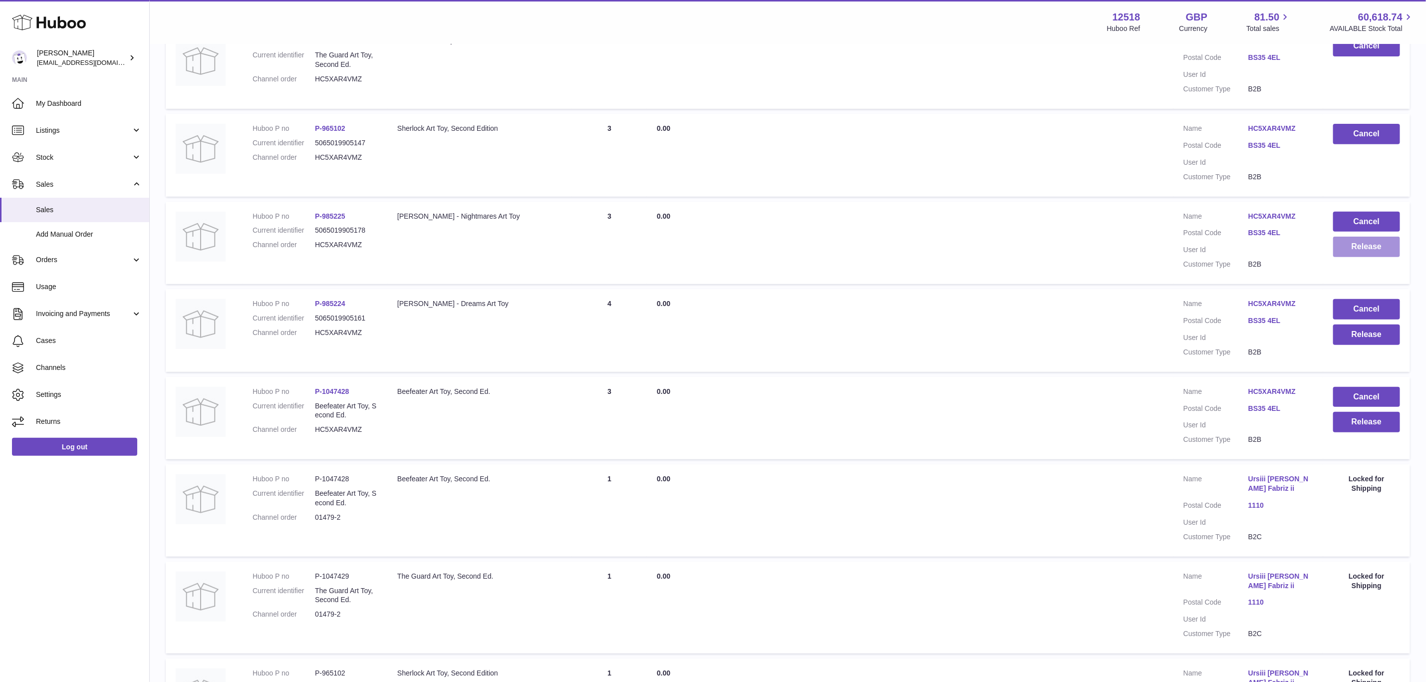
click at [1362, 244] on button "Release" at bounding box center [1366, 247] width 67 height 20
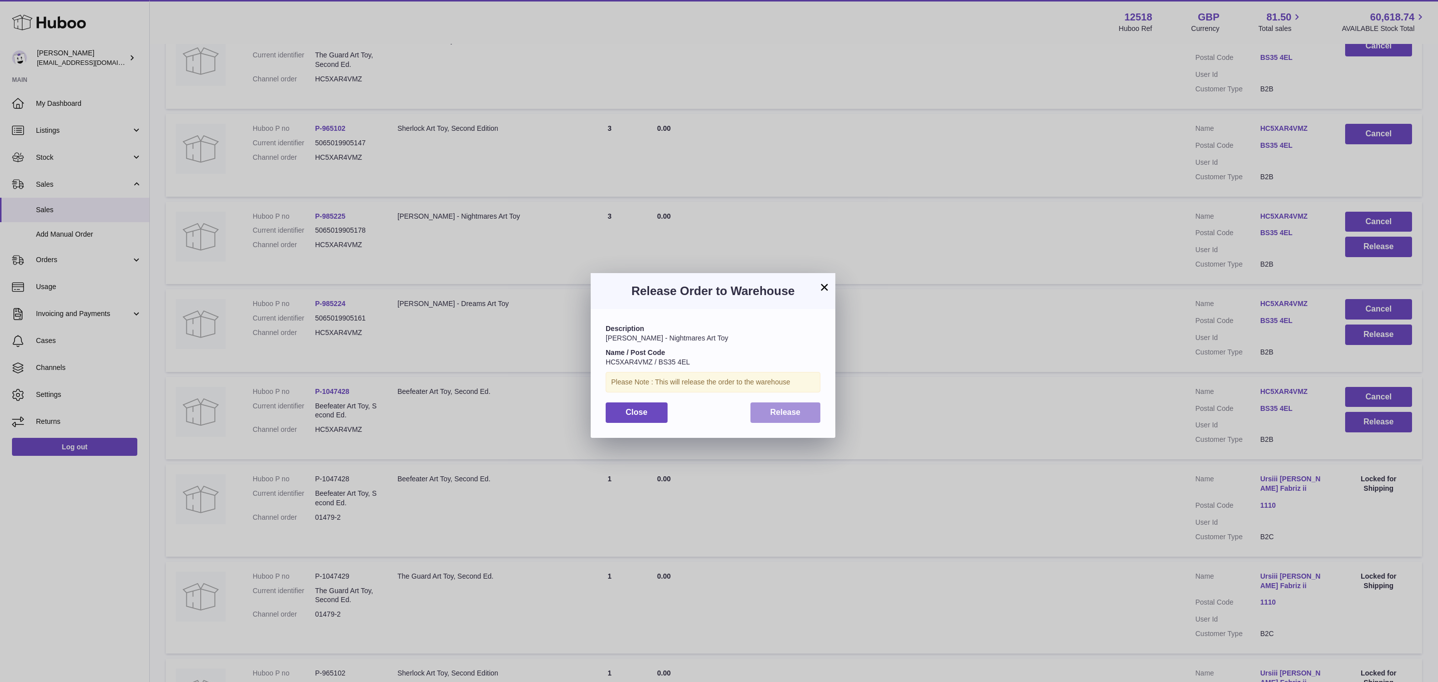
click at [785, 410] on span "Release" at bounding box center [785, 412] width 30 height 8
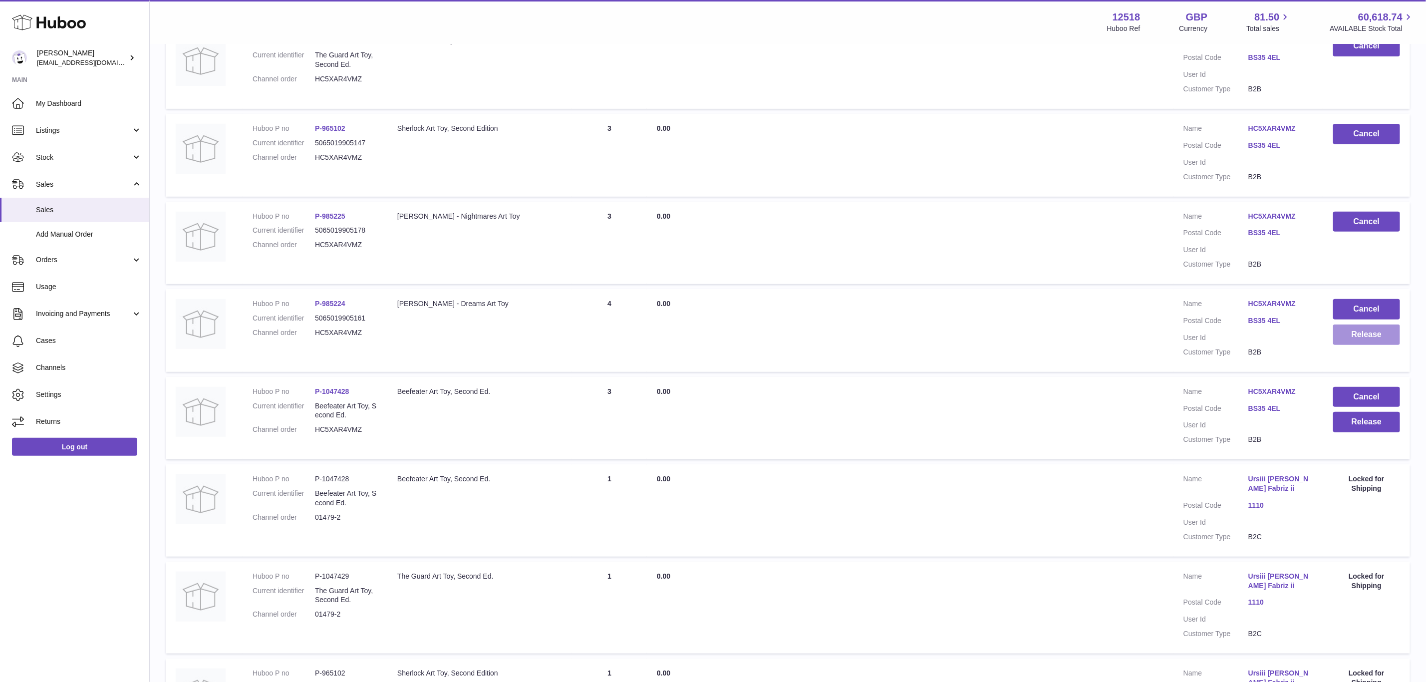
click at [1373, 329] on button "Release" at bounding box center [1366, 334] width 67 height 20
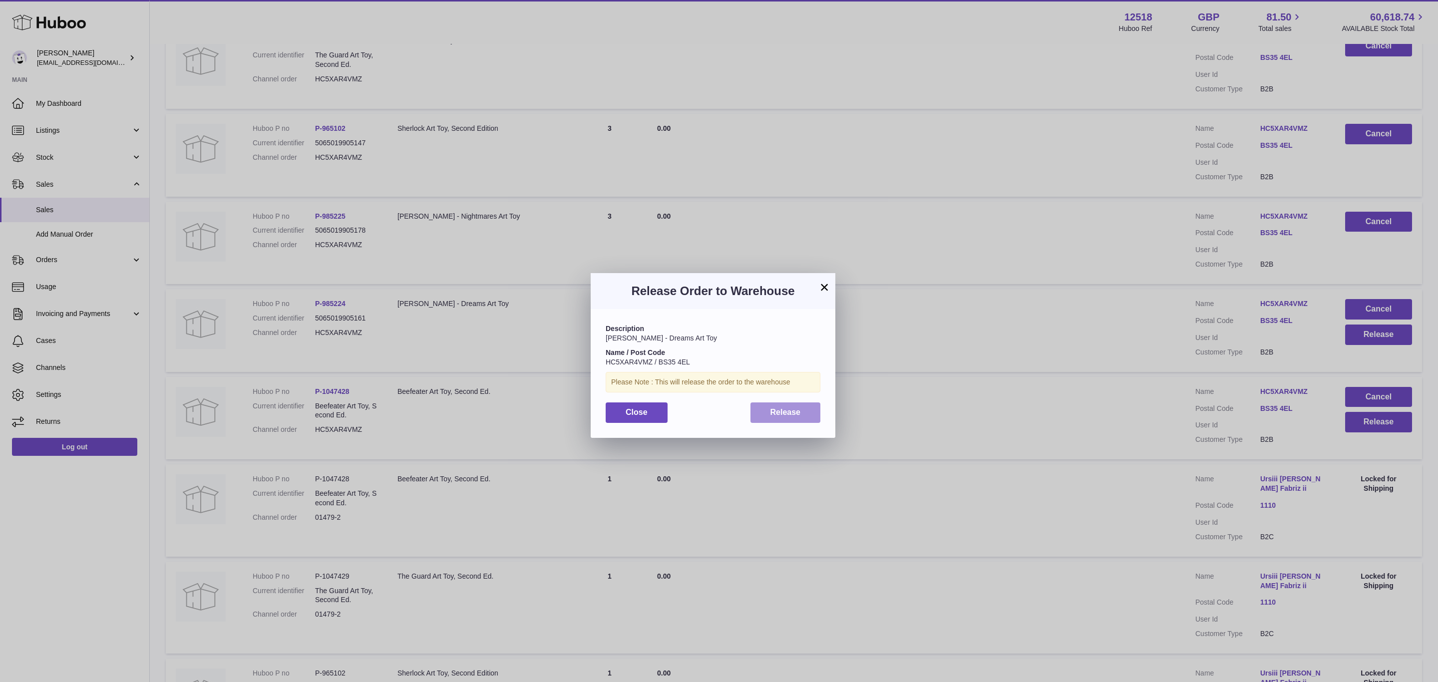
click at [792, 415] on span "Release" at bounding box center [785, 412] width 30 height 8
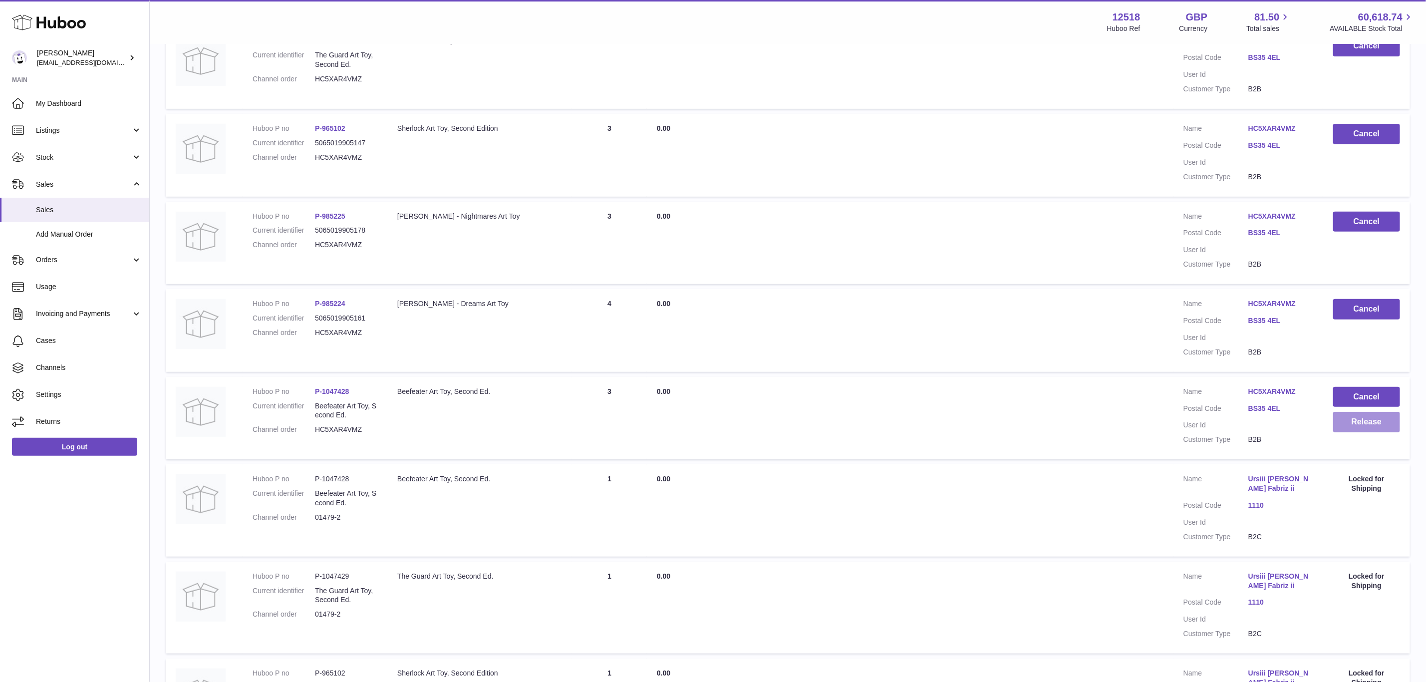
click at [1369, 415] on button "Release" at bounding box center [1366, 422] width 67 height 20
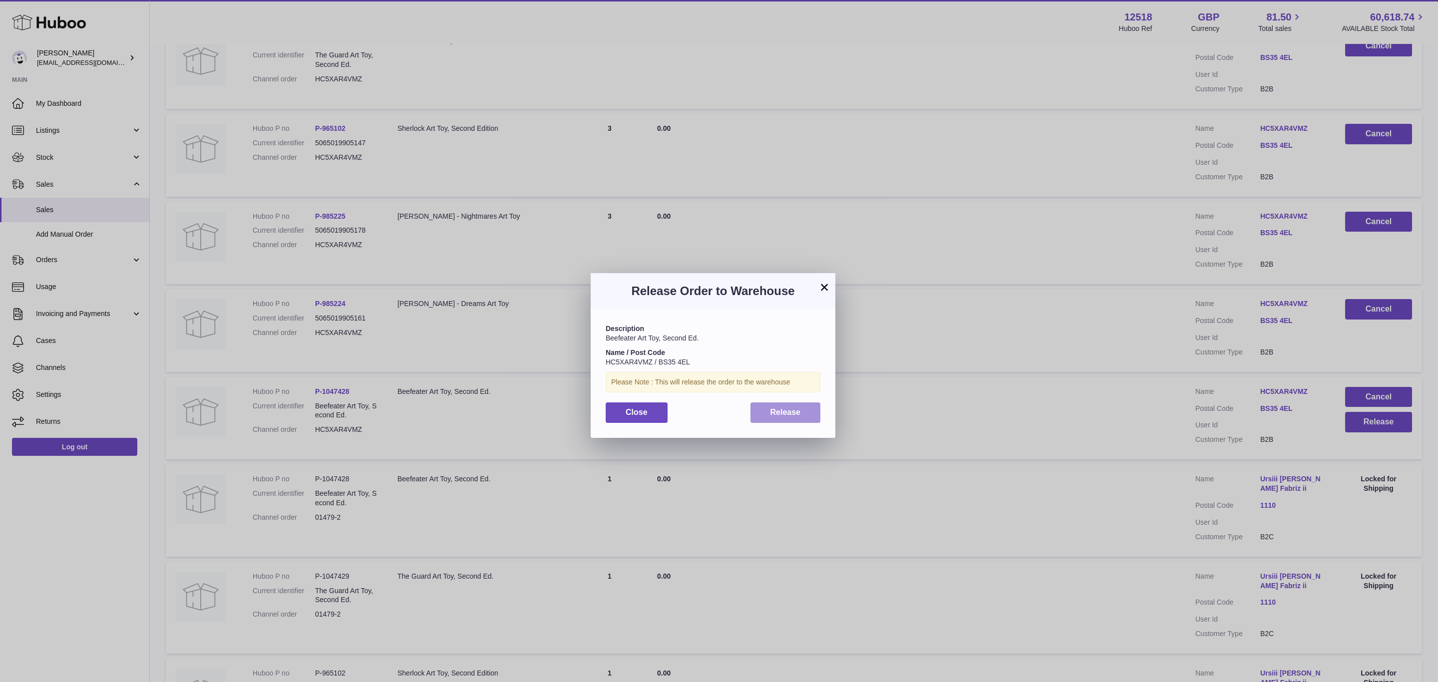
click at [784, 419] on button "Release" at bounding box center [785, 412] width 70 height 20
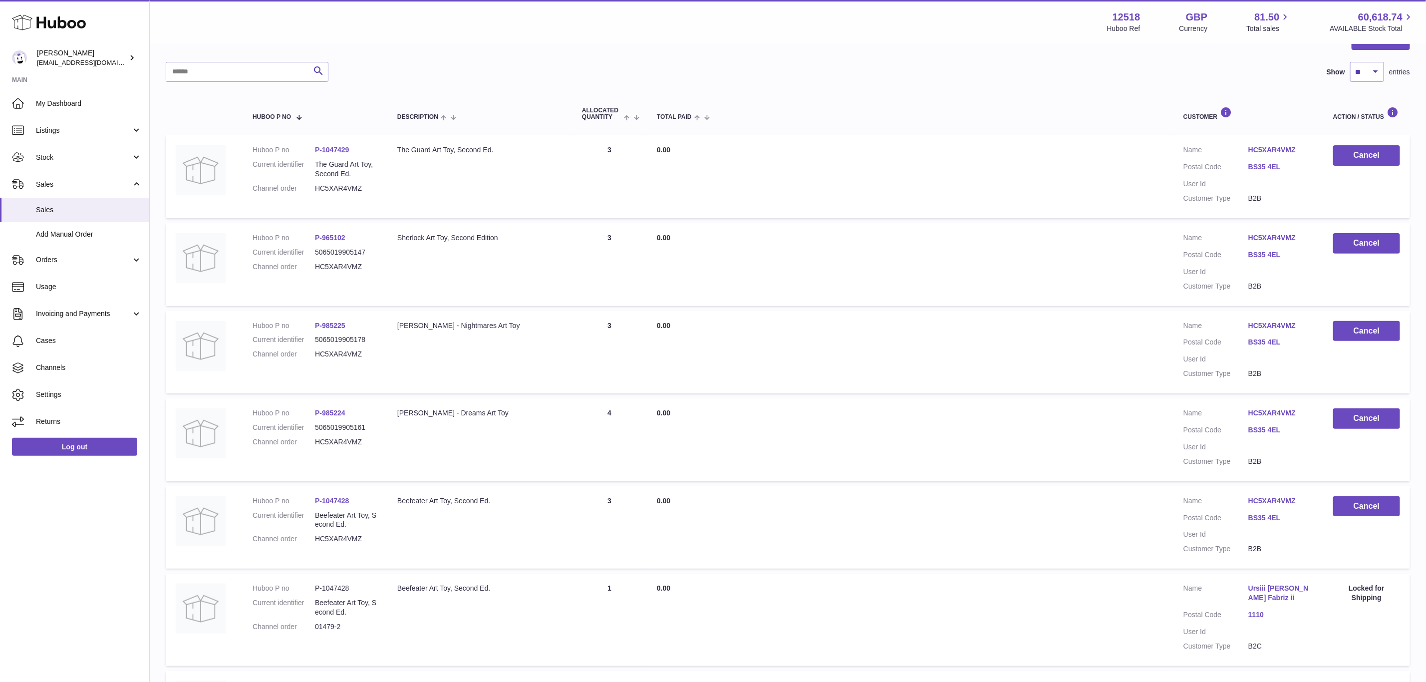
scroll to position [0, 0]
